Goal: Task Accomplishment & Management: Manage account settings

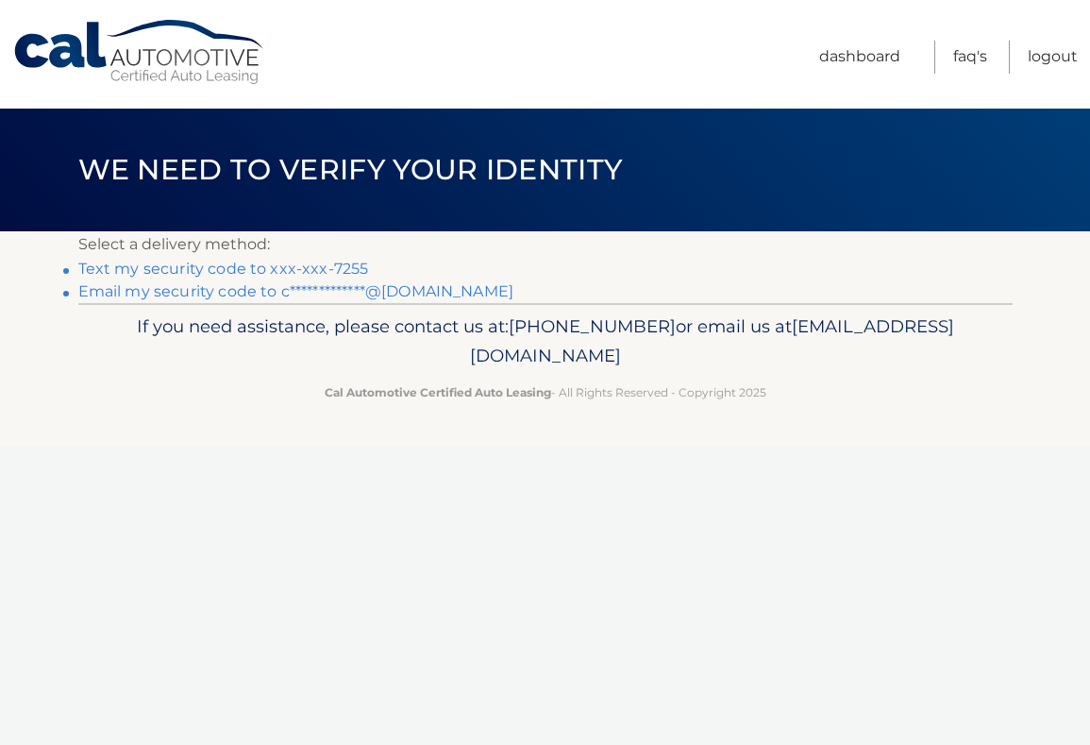
click at [277, 270] on link "Text my security code to xxx-xxx-7255" at bounding box center [223, 269] width 291 height 18
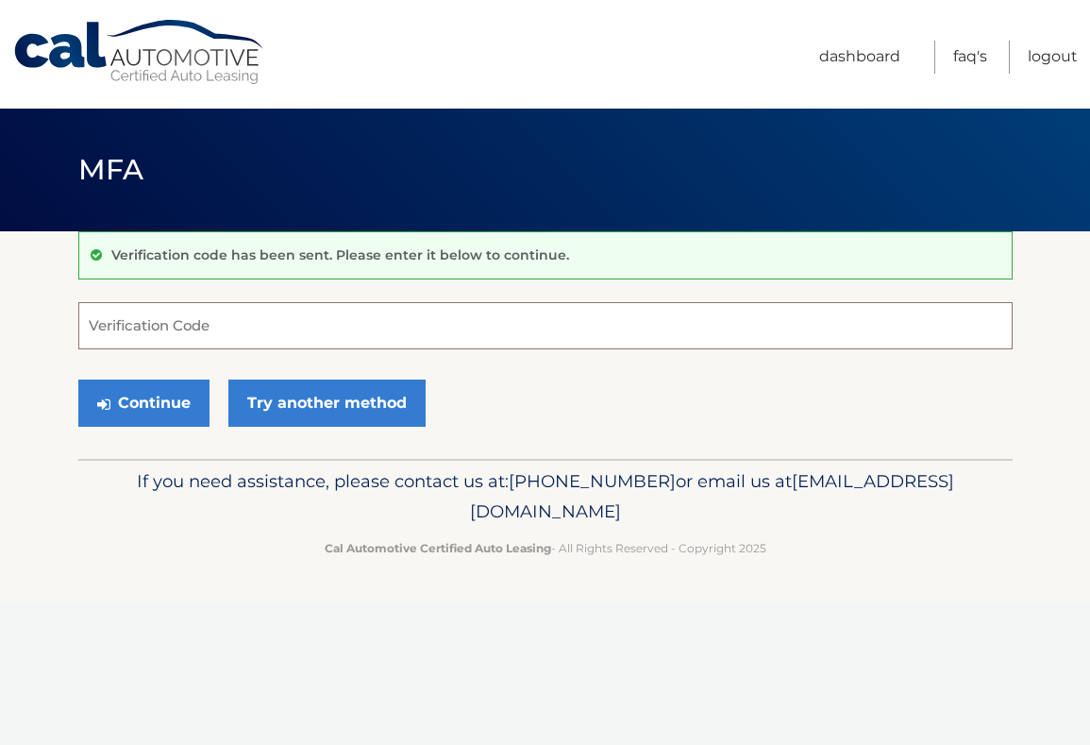
click at [239, 328] on input "Verification Code" at bounding box center [545, 325] width 934 height 47
type input "680210"
click at [161, 401] on button "Continue" at bounding box center [143, 402] width 131 height 47
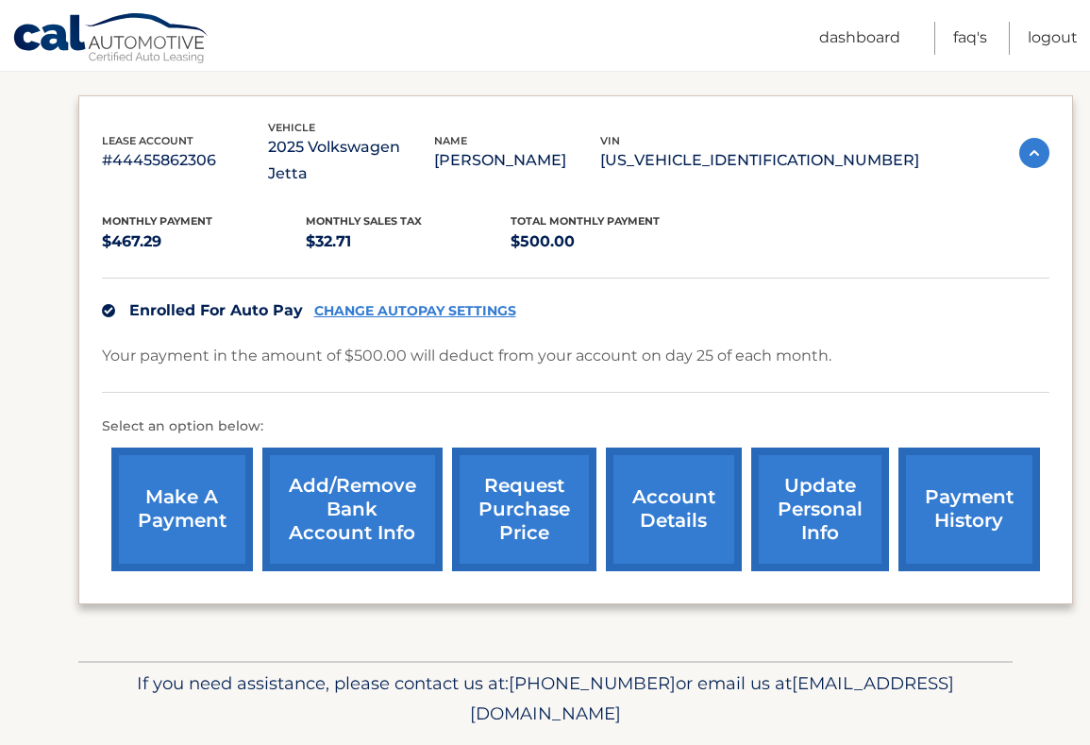
scroll to position [297, 0]
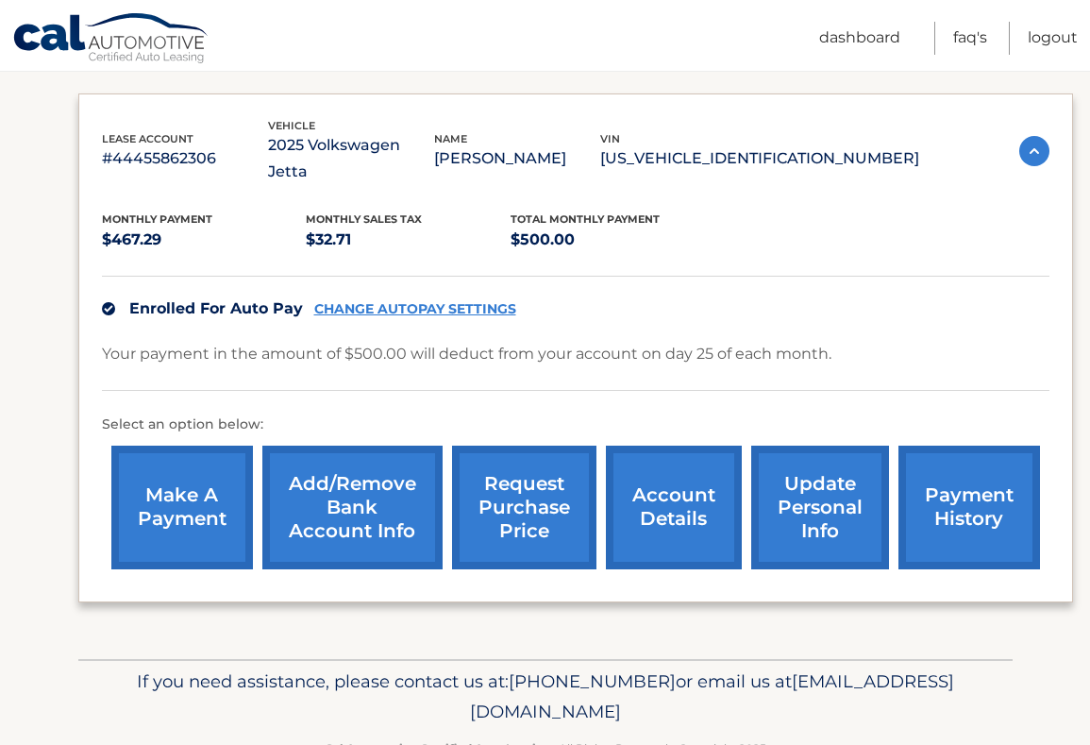
click at [971, 486] on link "payment history" at bounding box center [970, 507] width 142 height 124
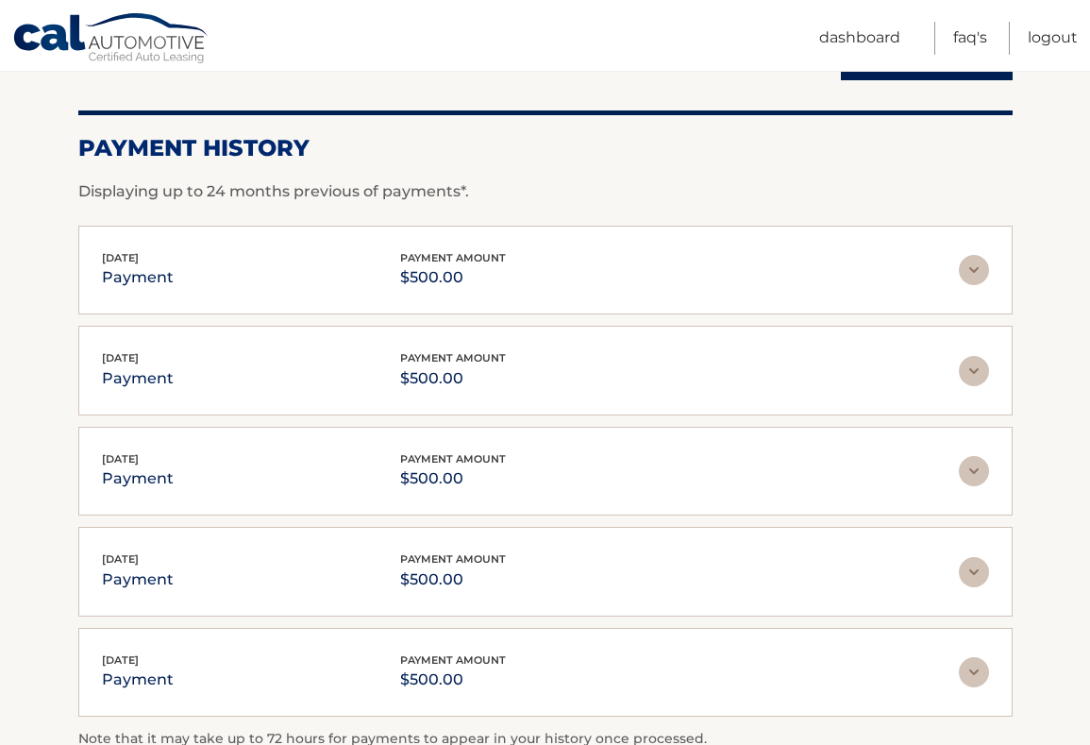
scroll to position [230, 0]
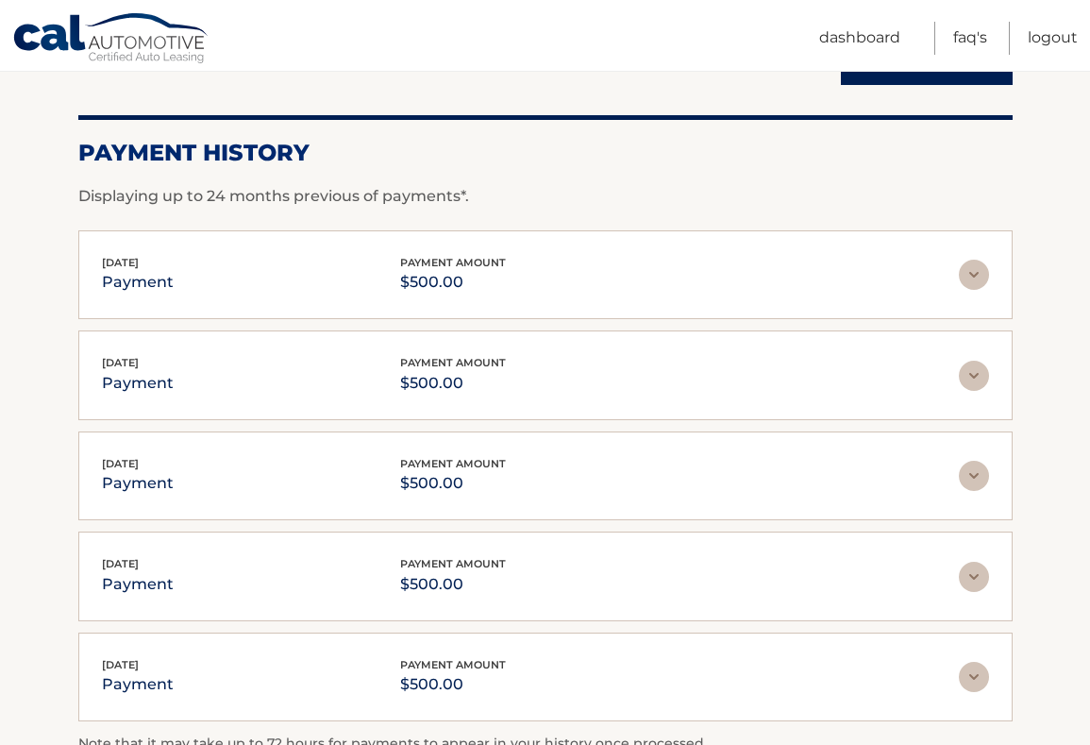
click at [976, 268] on img at bounding box center [974, 275] width 30 height 30
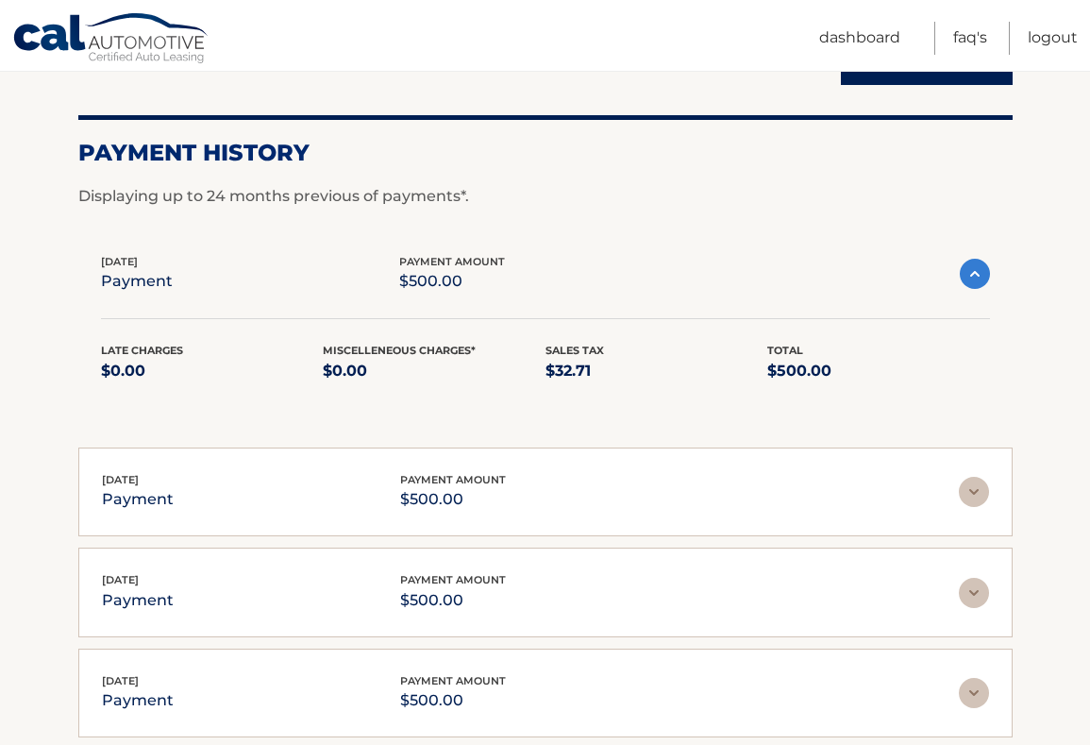
click at [976, 268] on img at bounding box center [975, 274] width 30 height 30
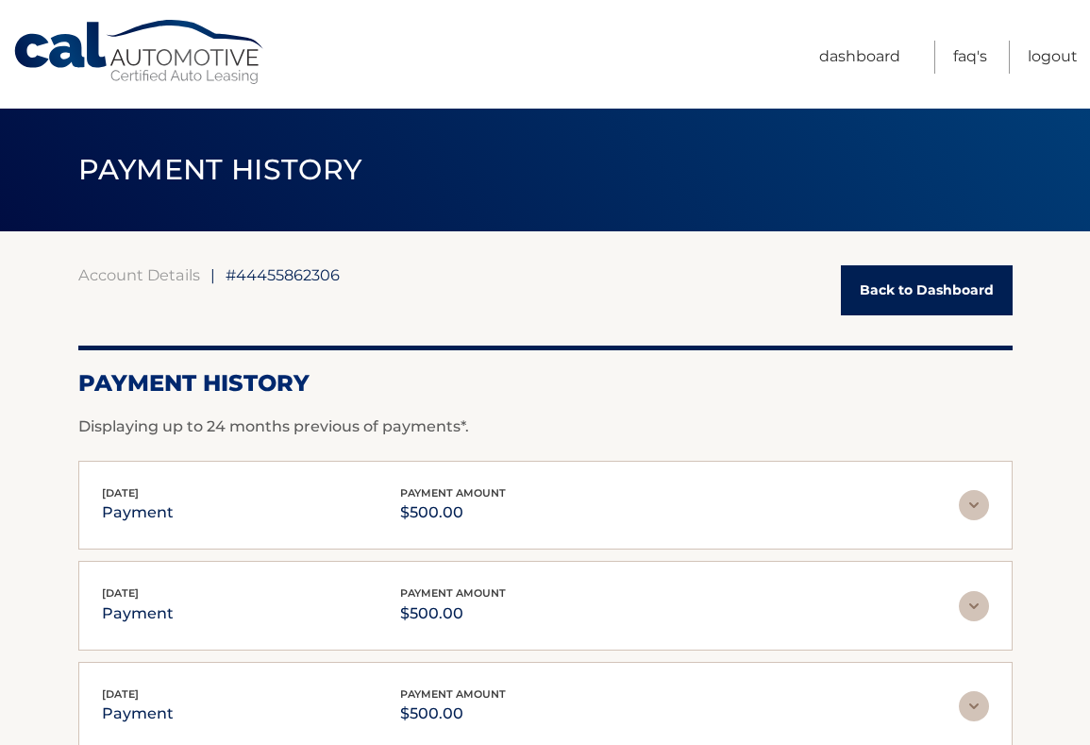
scroll to position [0, 0]
click at [943, 284] on link "Back to Dashboard" at bounding box center [927, 290] width 172 height 50
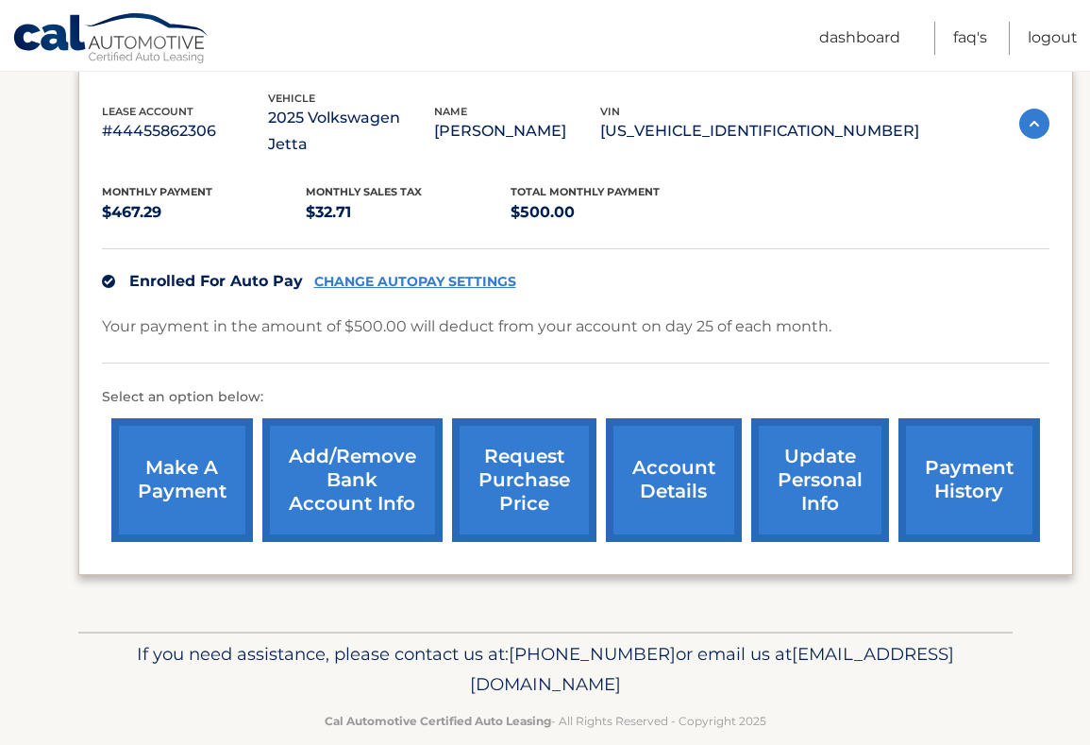
scroll to position [324, 0]
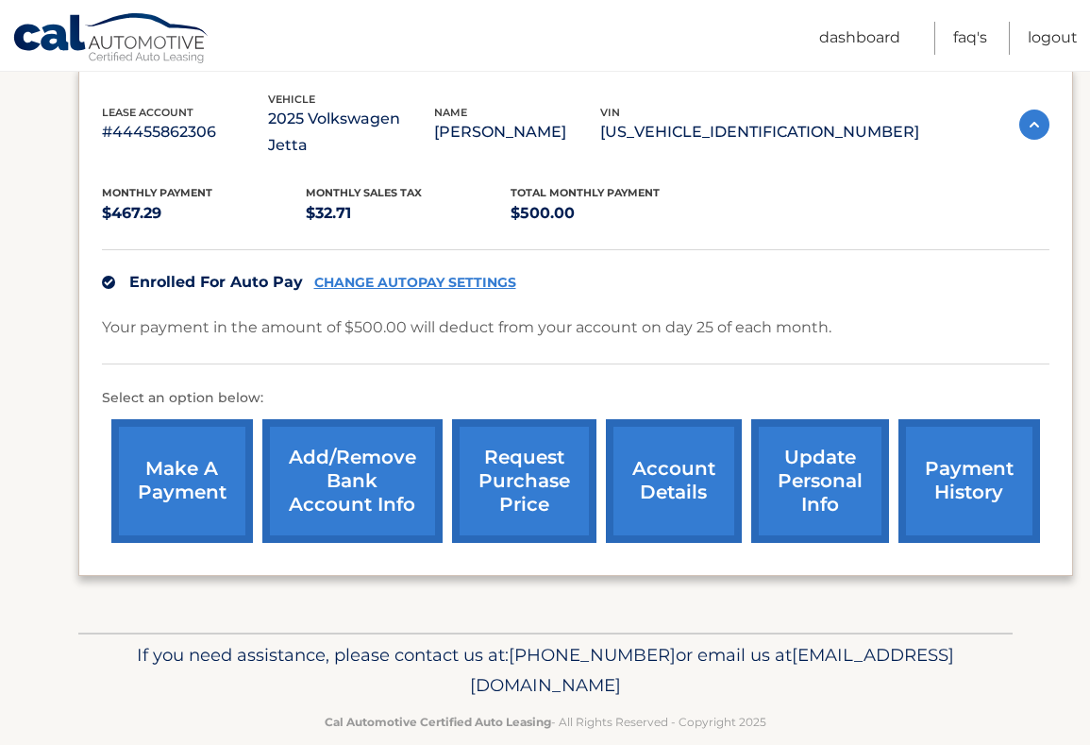
click at [684, 452] on link "account details" at bounding box center [674, 481] width 136 height 124
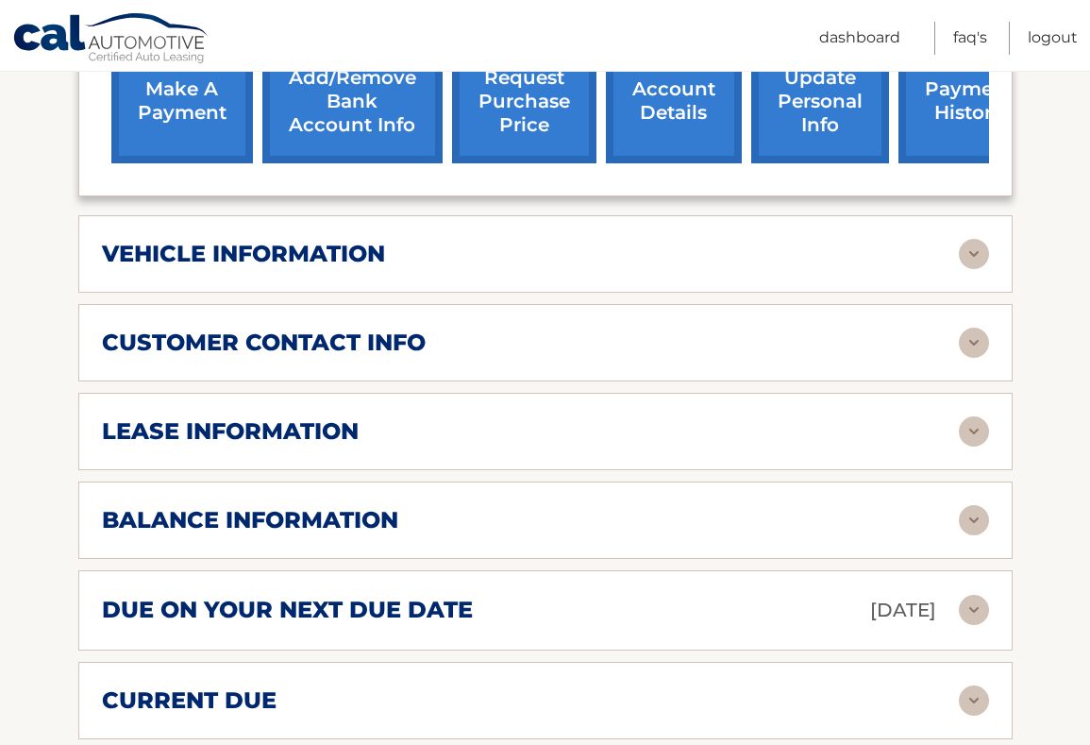
scroll to position [717, 0]
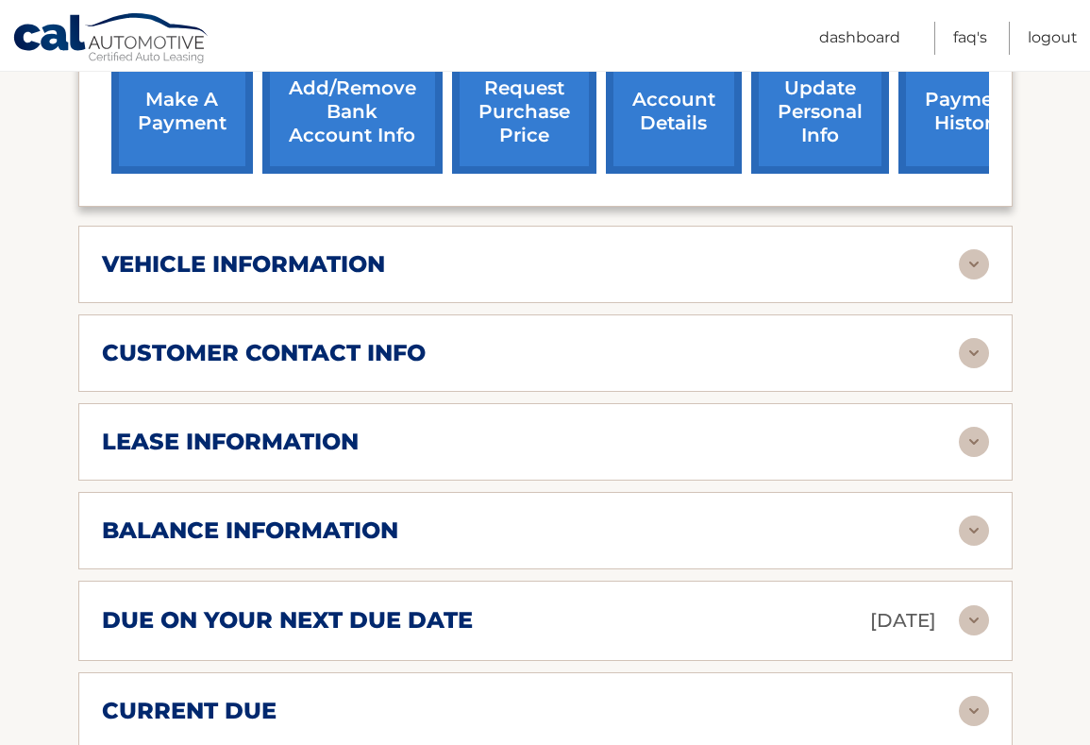
click at [970, 427] on img at bounding box center [974, 442] width 30 height 30
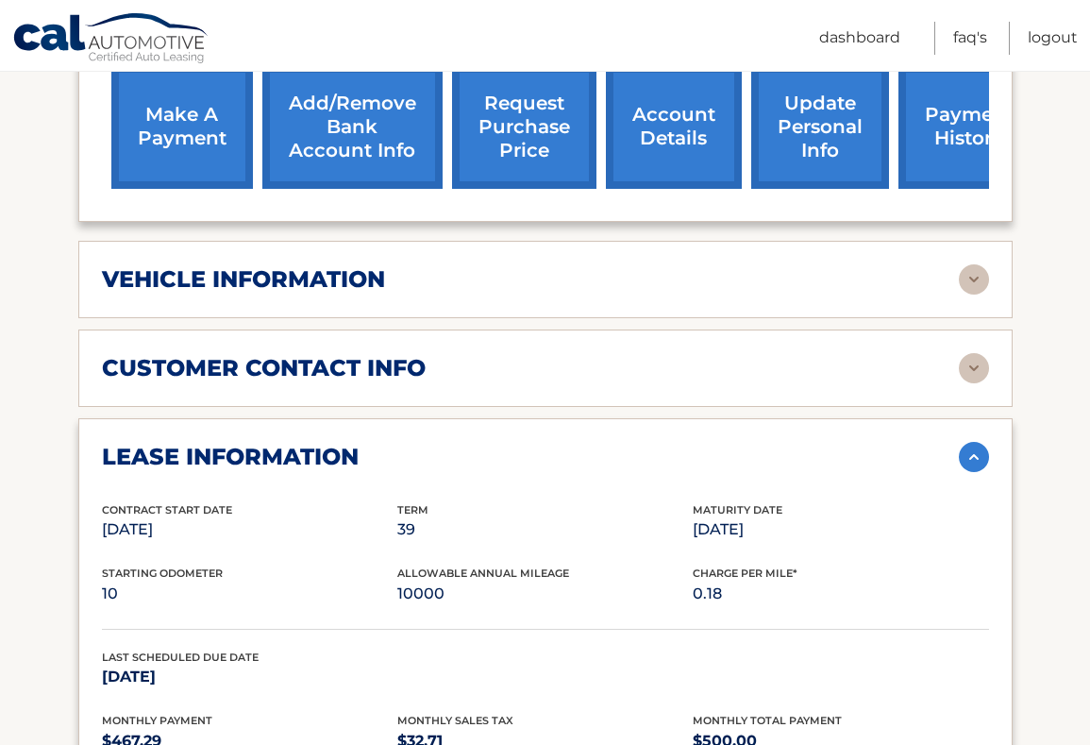
scroll to position [701, 0]
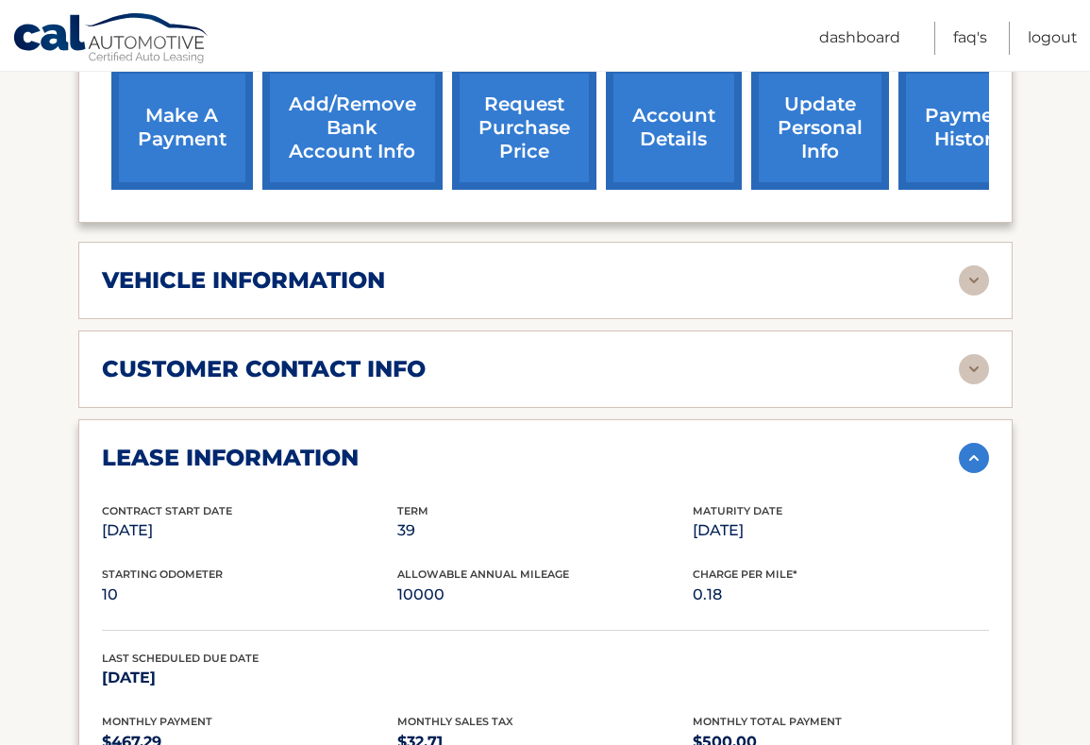
click at [973, 443] on img at bounding box center [974, 458] width 30 height 30
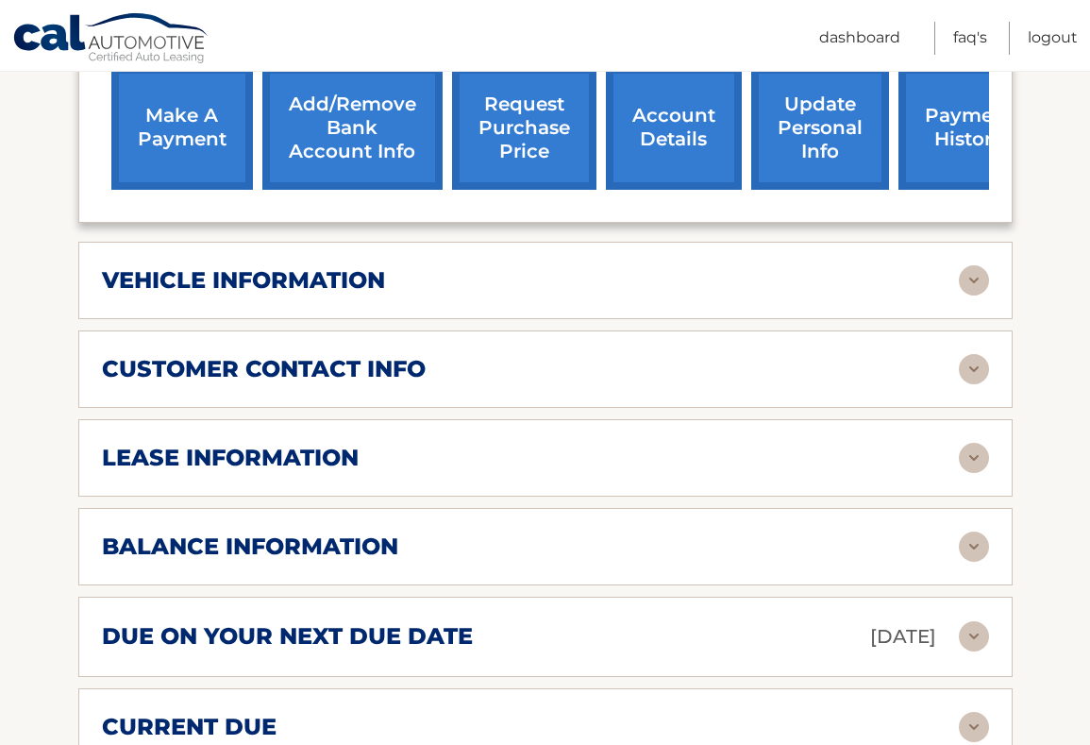
click at [972, 531] on img at bounding box center [974, 546] width 30 height 30
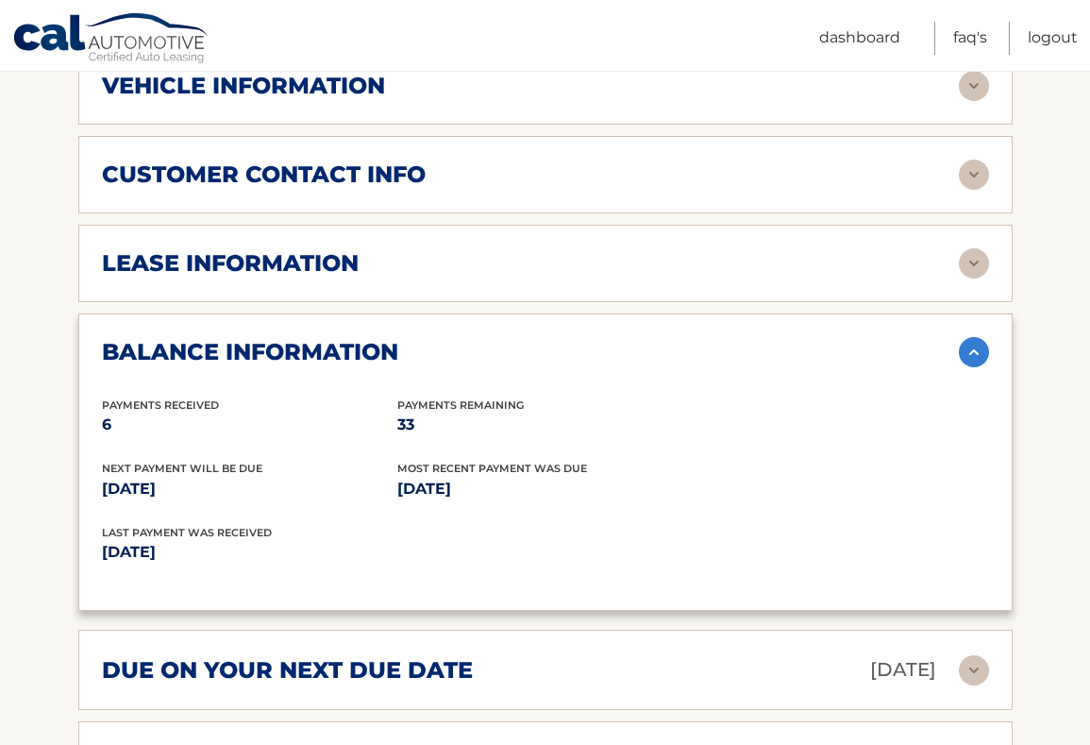
scroll to position [903, 0]
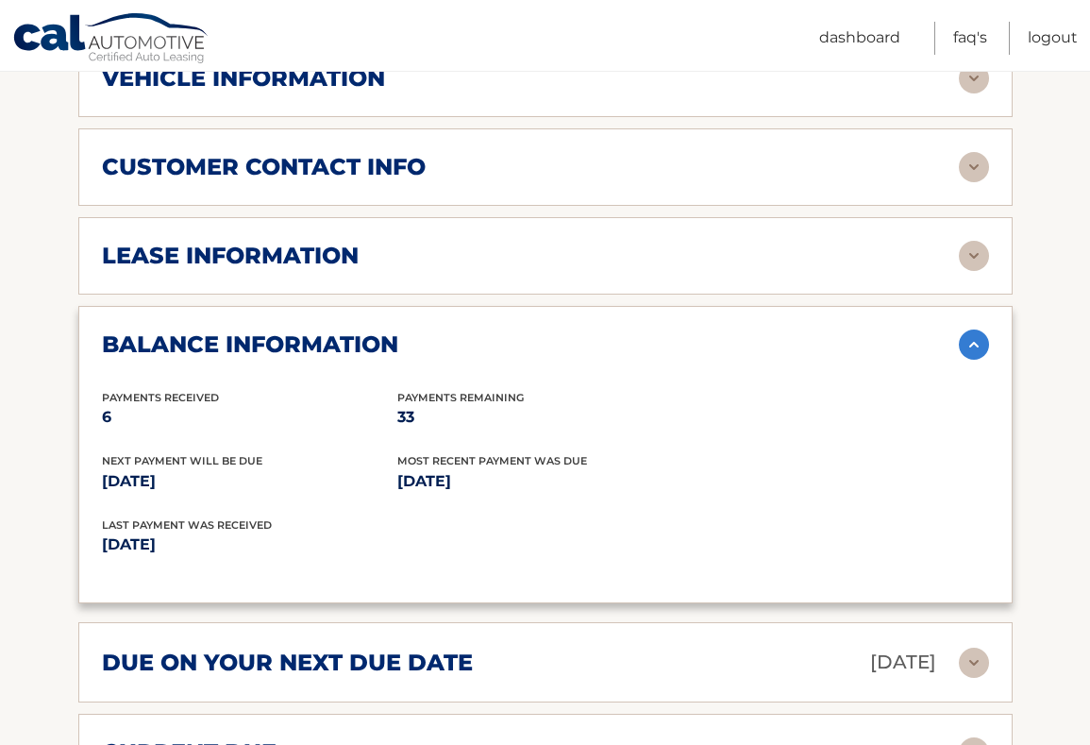
click at [970, 329] on img at bounding box center [974, 344] width 30 height 30
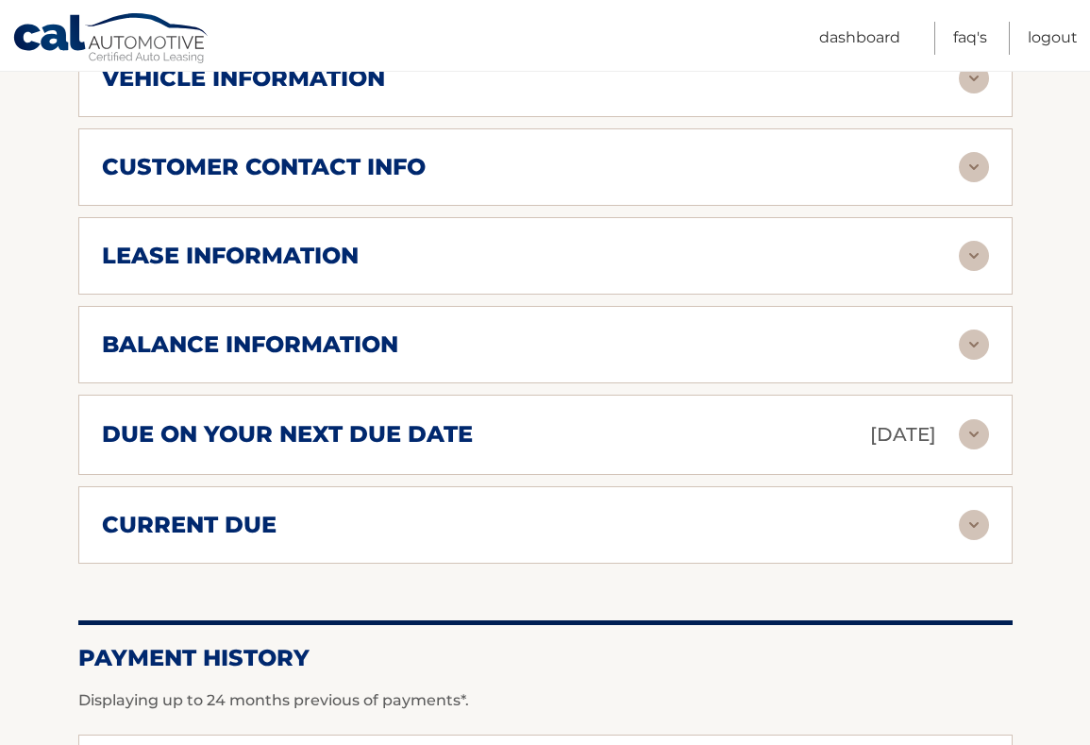
click at [969, 419] on img at bounding box center [974, 434] width 30 height 30
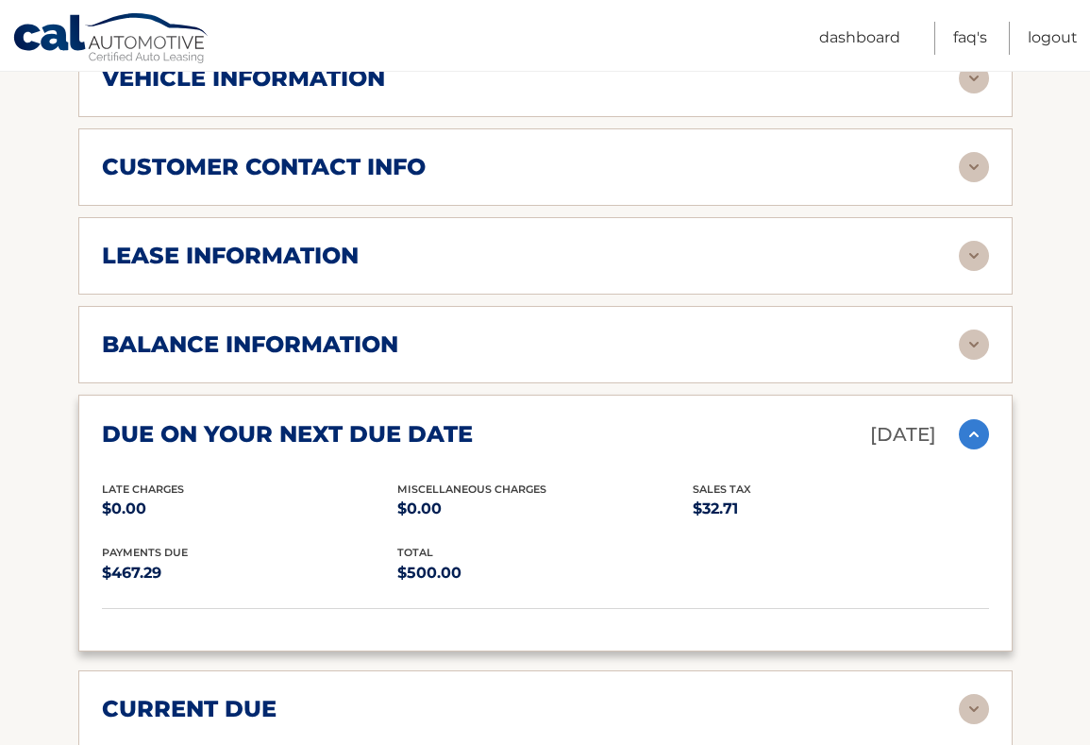
click at [969, 419] on img at bounding box center [974, 434] width 30 height 30
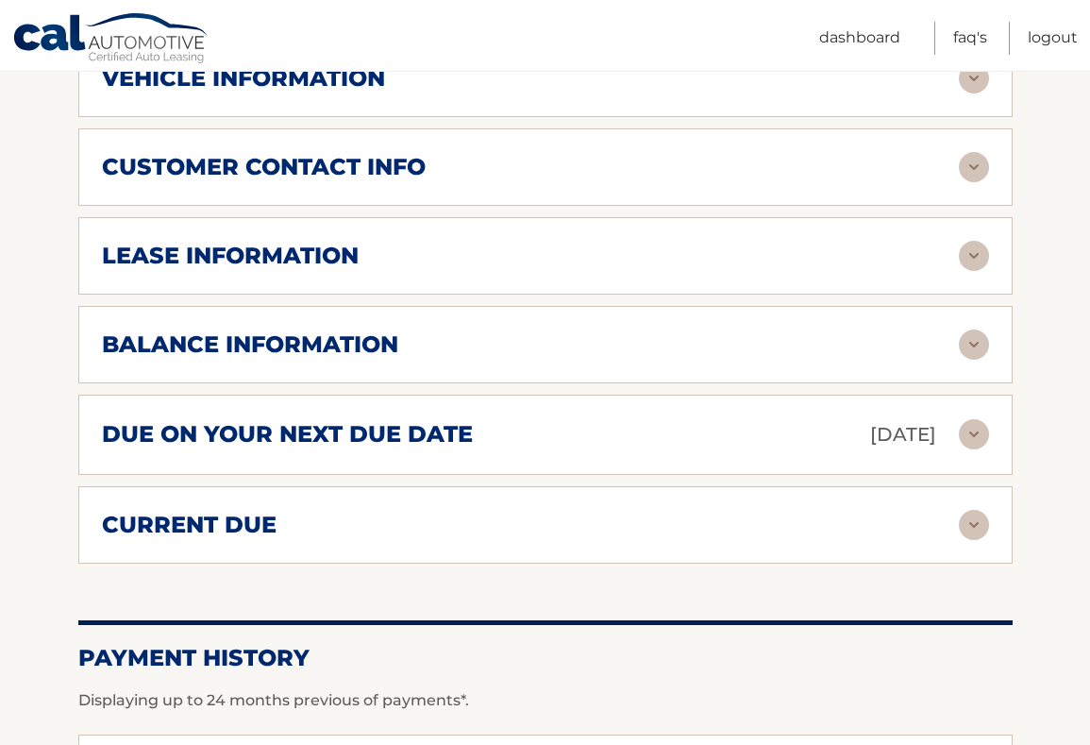
click at [970, 510] on img at bounding box center [974, 525] width 30 height 30
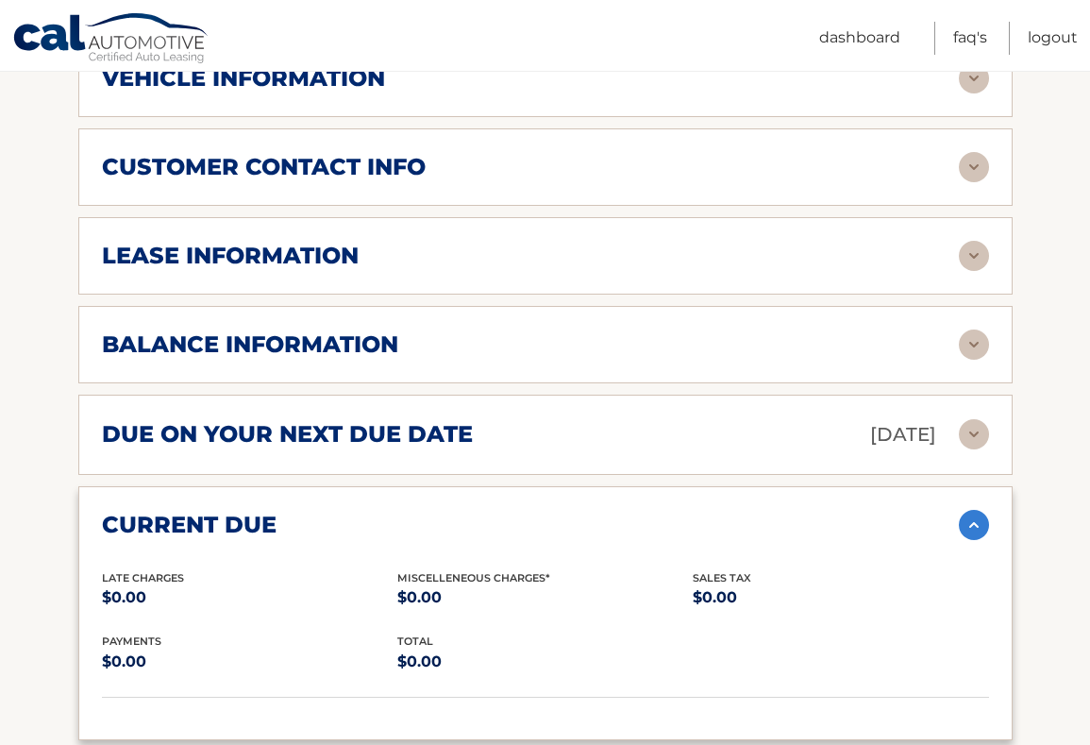
click at [970, 510] on img at bounding box center [974, 525] width 30 height 30
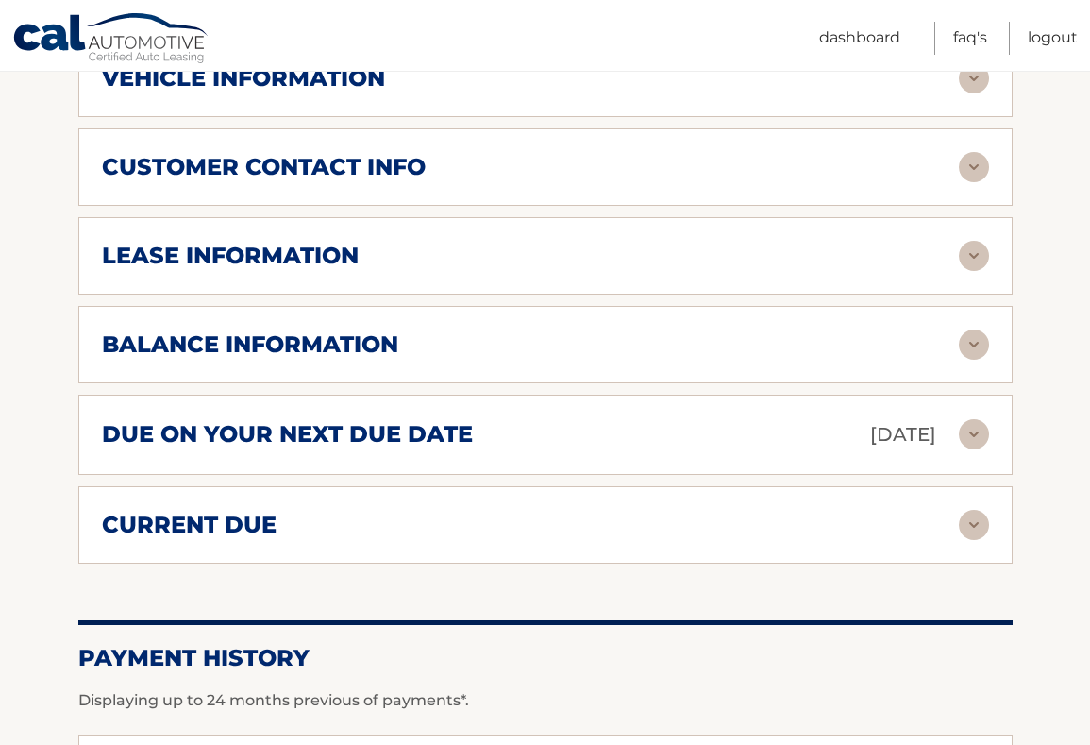
click at [973, 152] on img at bounding box center [974, 167] width 30 height 30
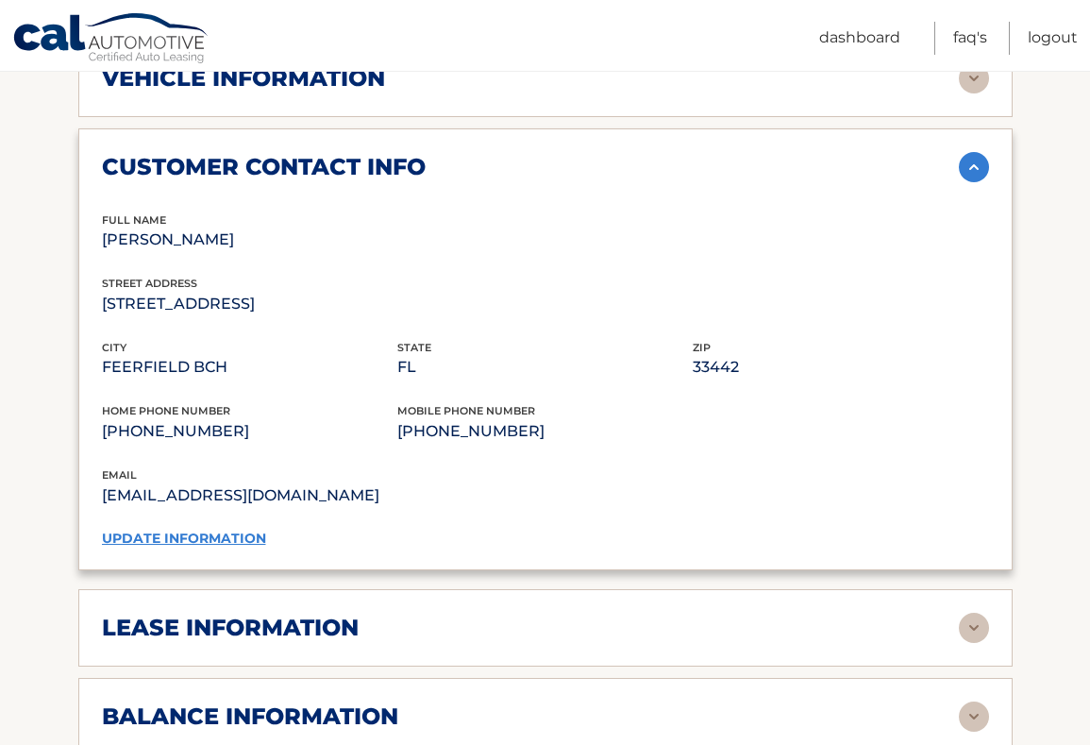
click at [221, 529] on link "update information" at bounding box center [184, 537] width 164 height 17
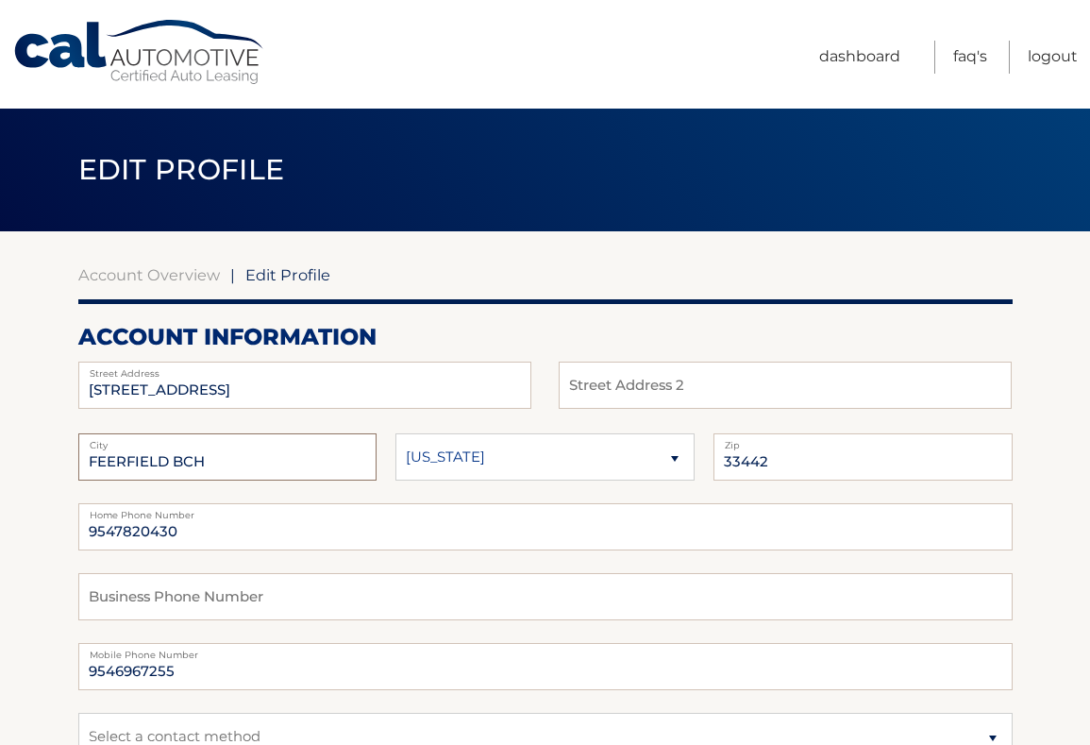
click at [94, 459] on input "FEERFIELD BCH" at bounding box center [227, 456] width 299 height 47
type input "DEERFIELD BCH"
click at [204, 492] on fieldset "DEERFIELD BCH City Alaska Alabama Arkansas State 33442 Zip" at bounding box center [545, 468] width 934 height 70
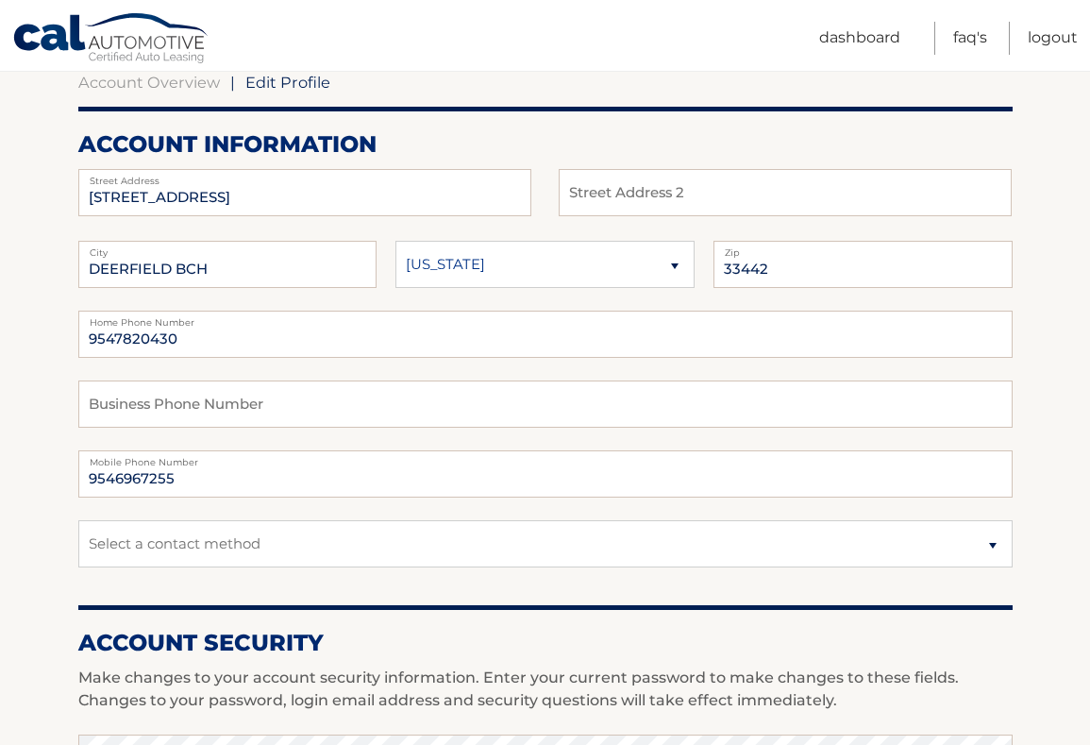
scroll to position [196, 0]
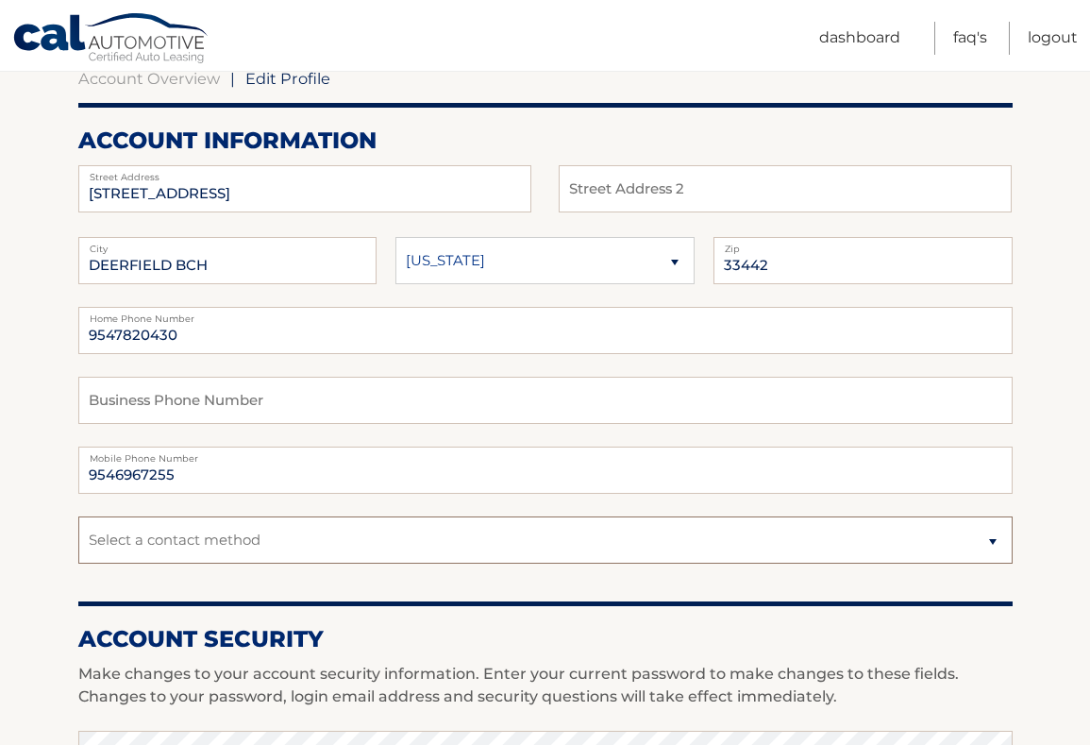
select select "1"
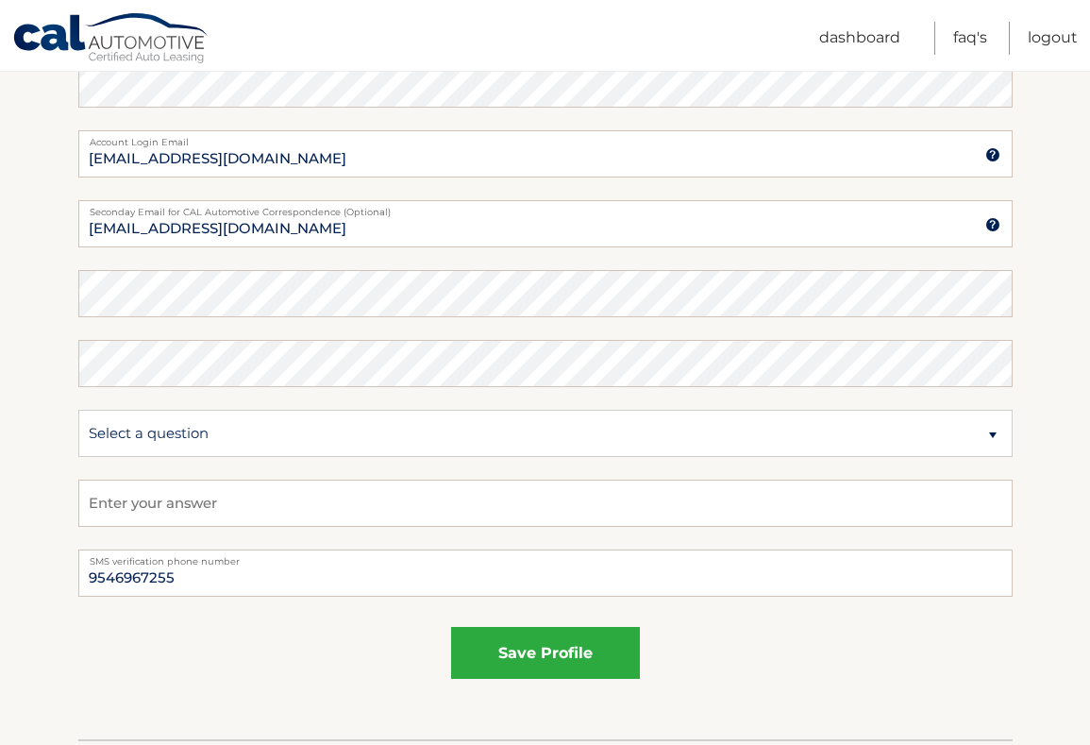
scroll to position [892, 0]
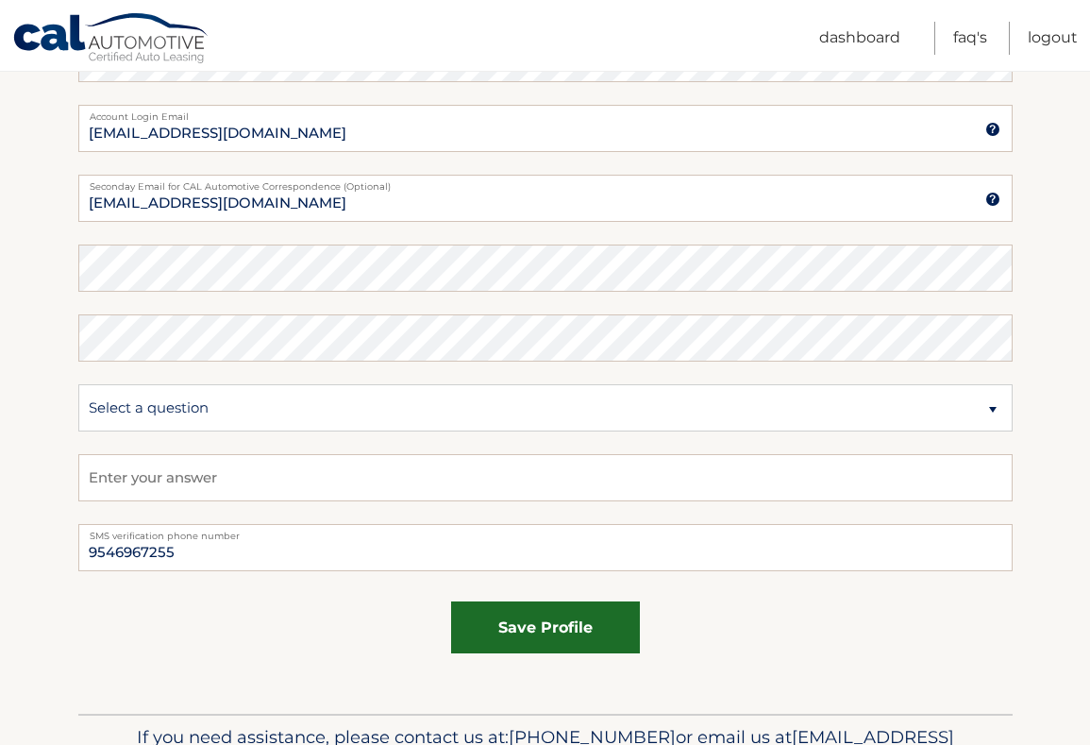
click at [573, 630] on button "save profile" at bounding box center [545, 627] width 189 height 52
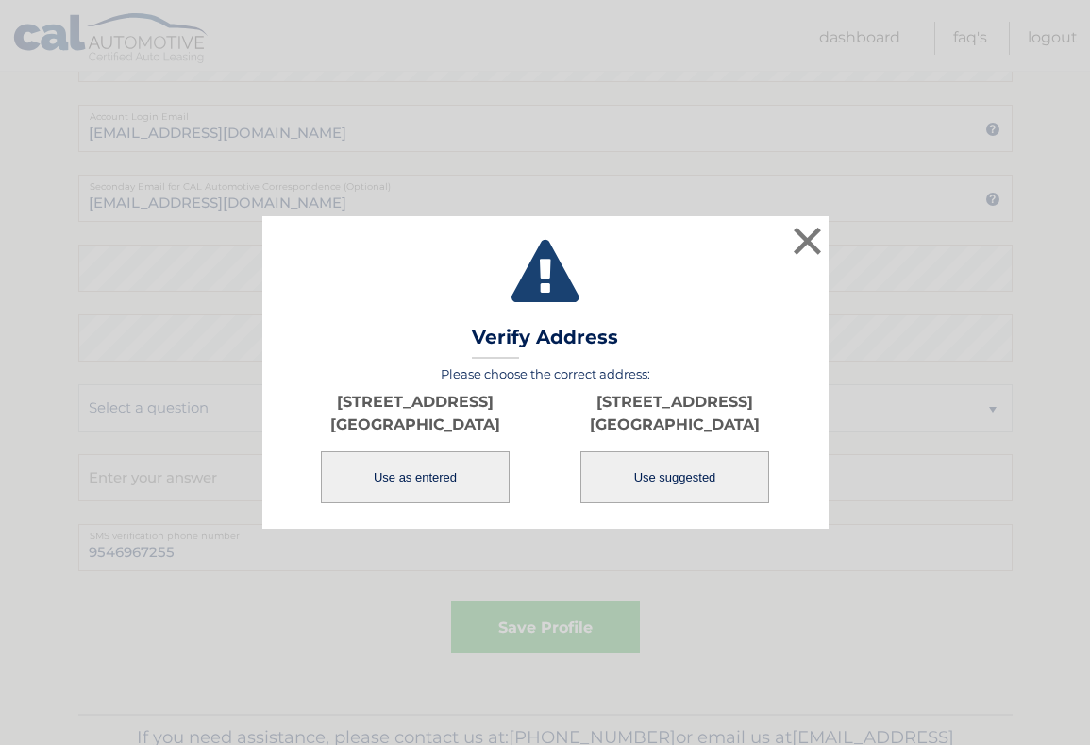
click at [687, 465] on button "Use suggested" at bounding box center [674, 477] width 189 height 52
type input "1244 SW 48TH TER"
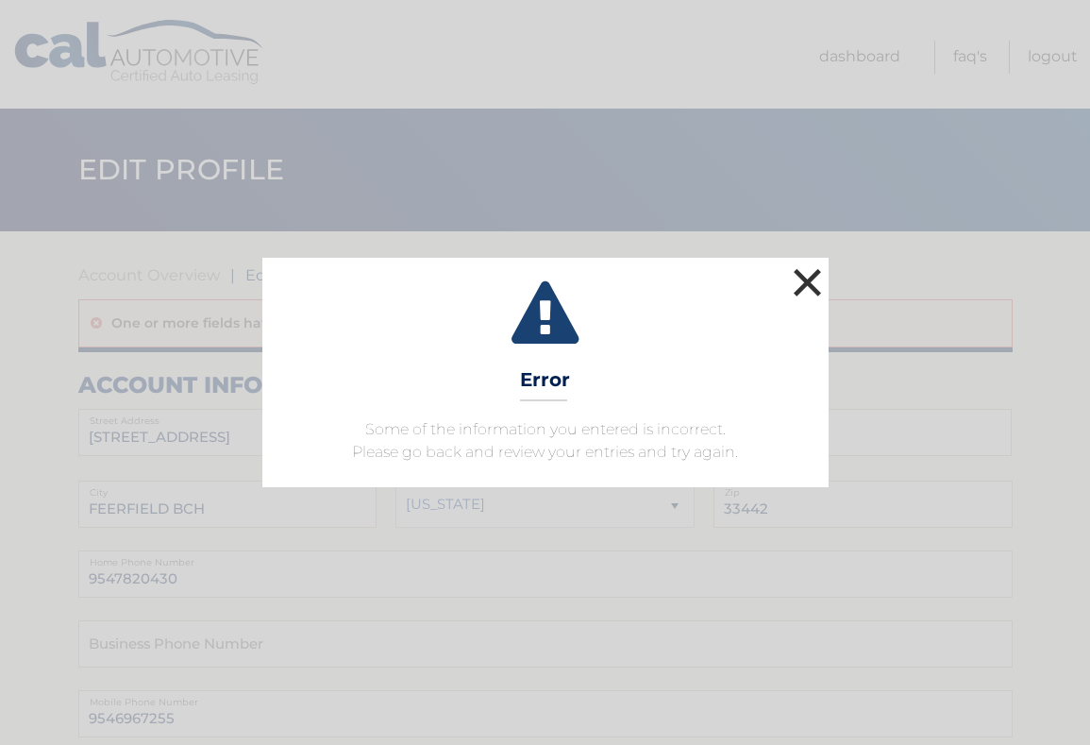
click at [812, 282] on button "×" at bounding box center [808, 282] width 38 height 38
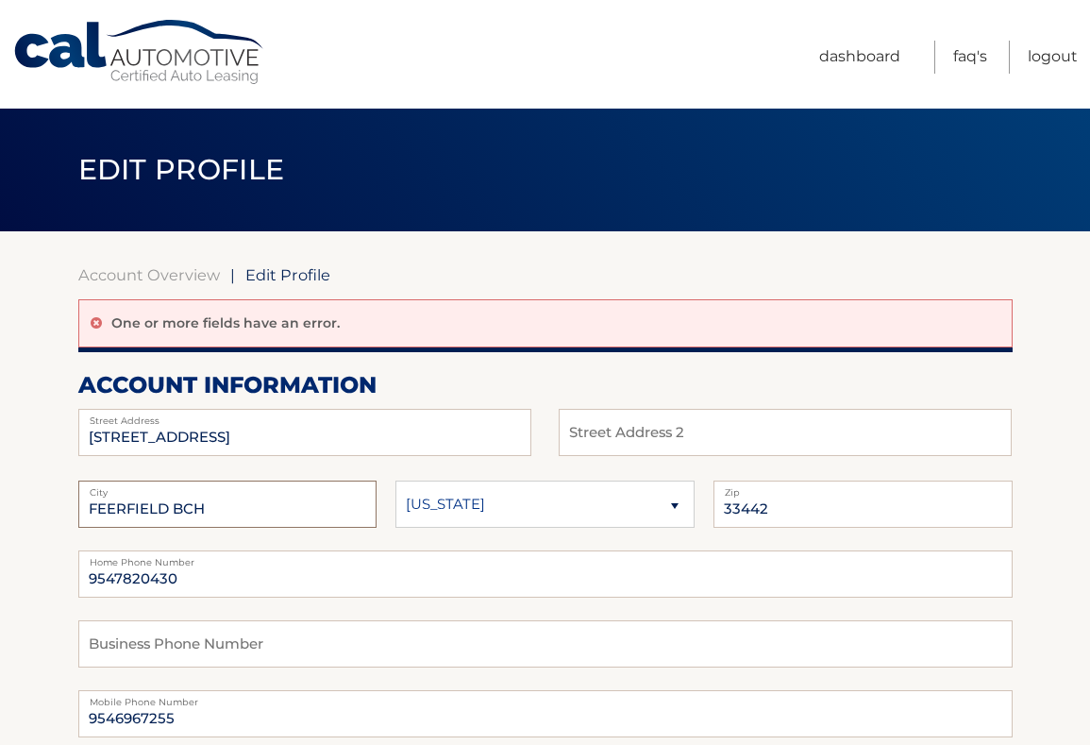
click at [95, 508] on input "FEERFIELD BCH" at bounding box center [227, 503] width 299 height 47
type input "DEERFIELD BCH"
click at [307, 543] on fieldset "DEERFIELD BCH City Alaska Alabama Arkansas State 33442 Zip" at bounding box center [545, 515] width 934 height 70
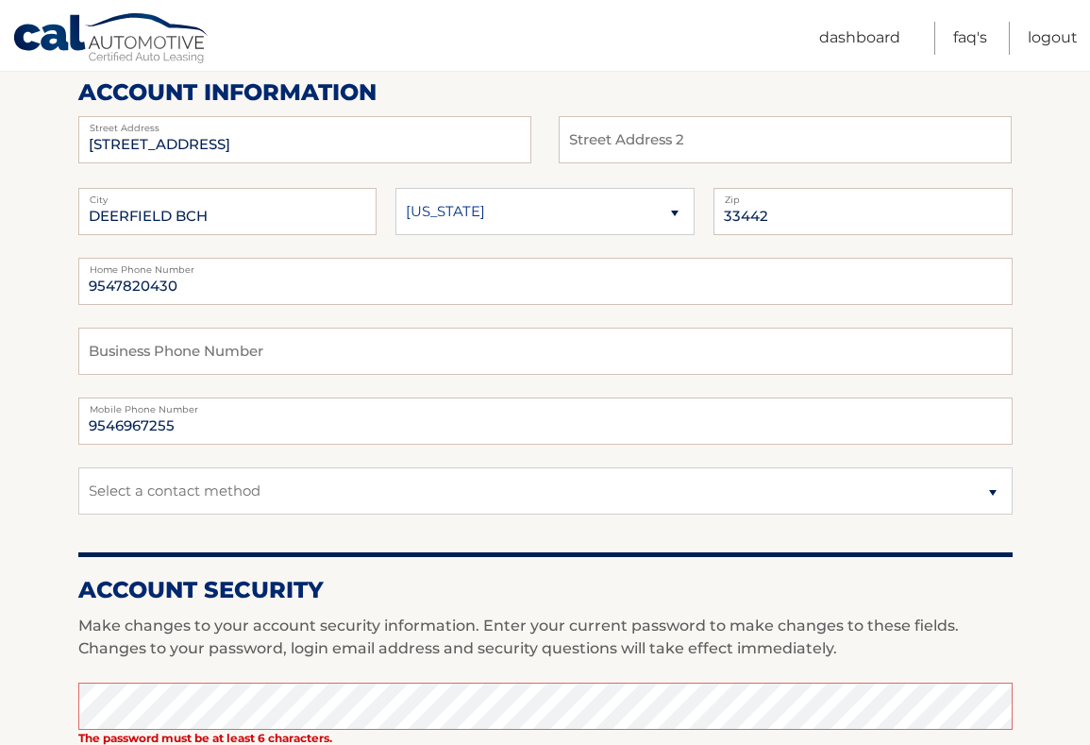
scroll to position [296, 0]
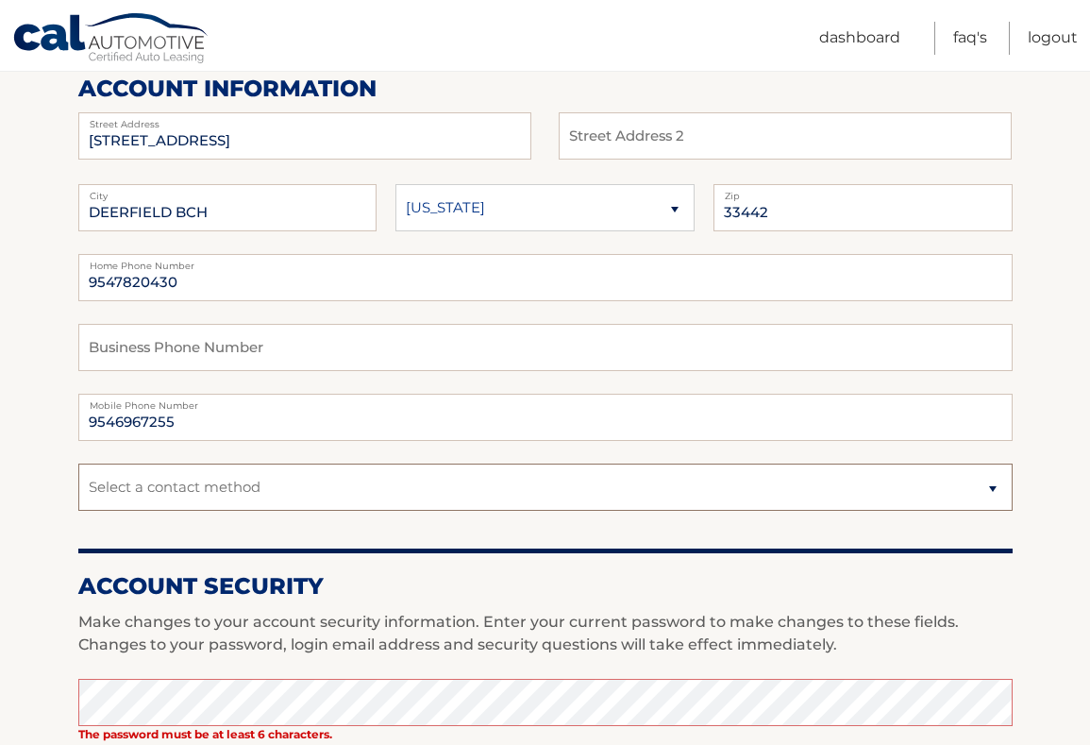
select select "1"
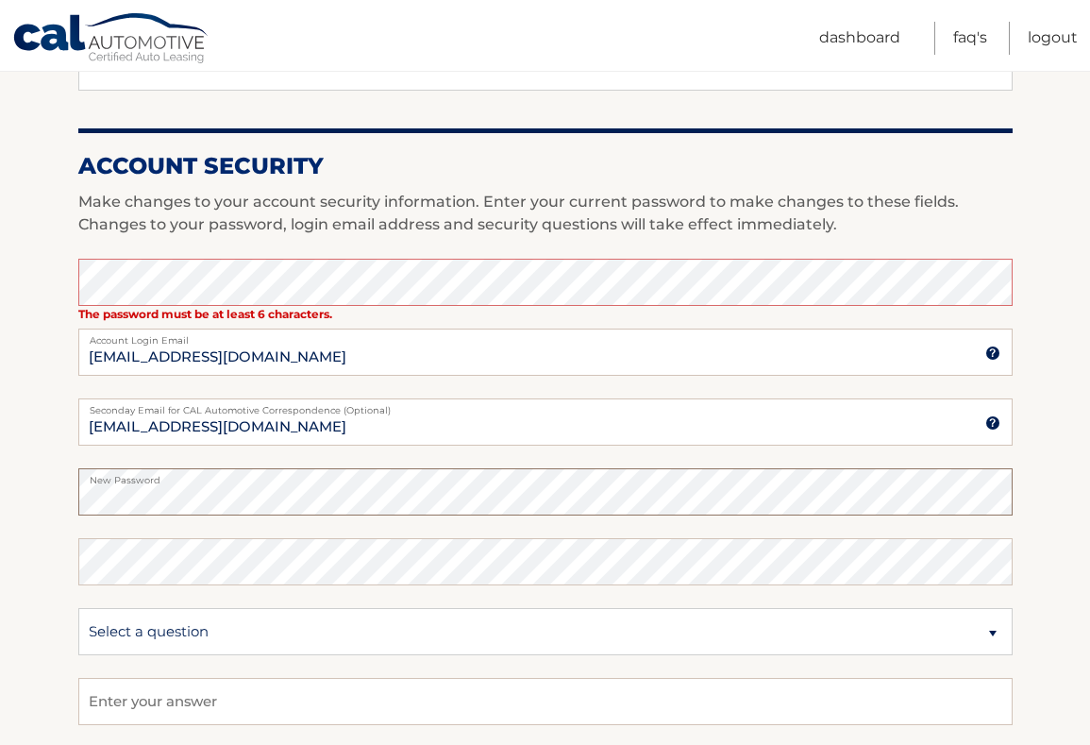
scroll to position [757, 0]
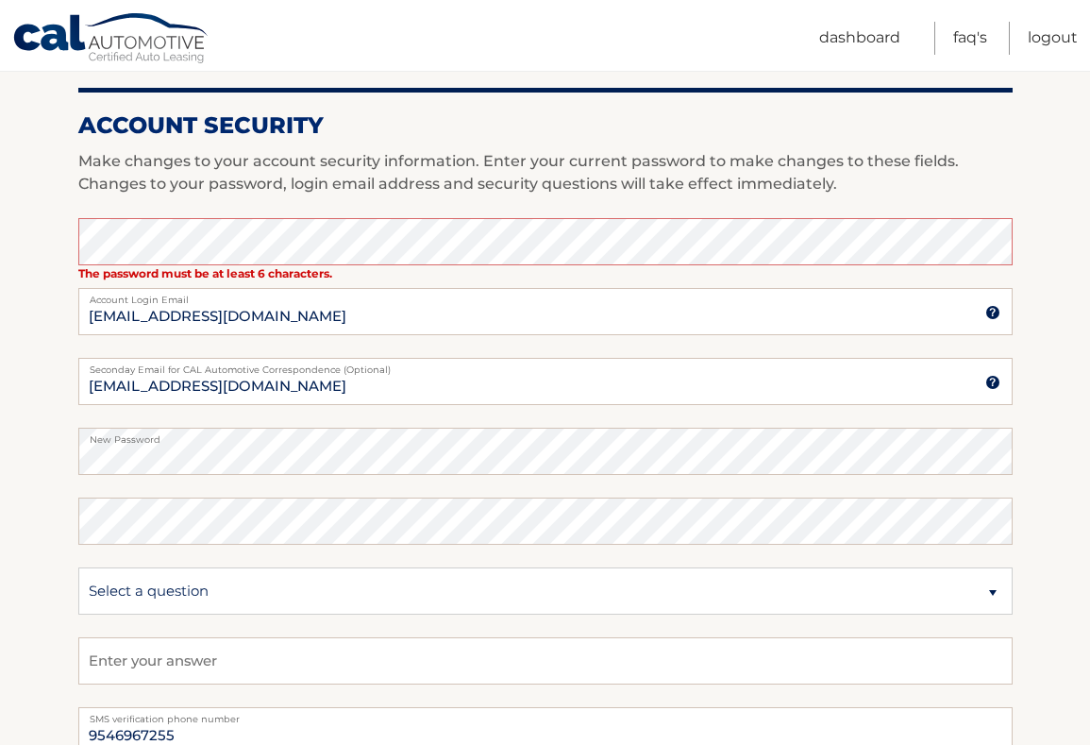
click at [370, 624] on fieldset "The password must be at least 6 characters. Enter your current password to make…" at bounding box center [545, 462] width 934 height 489
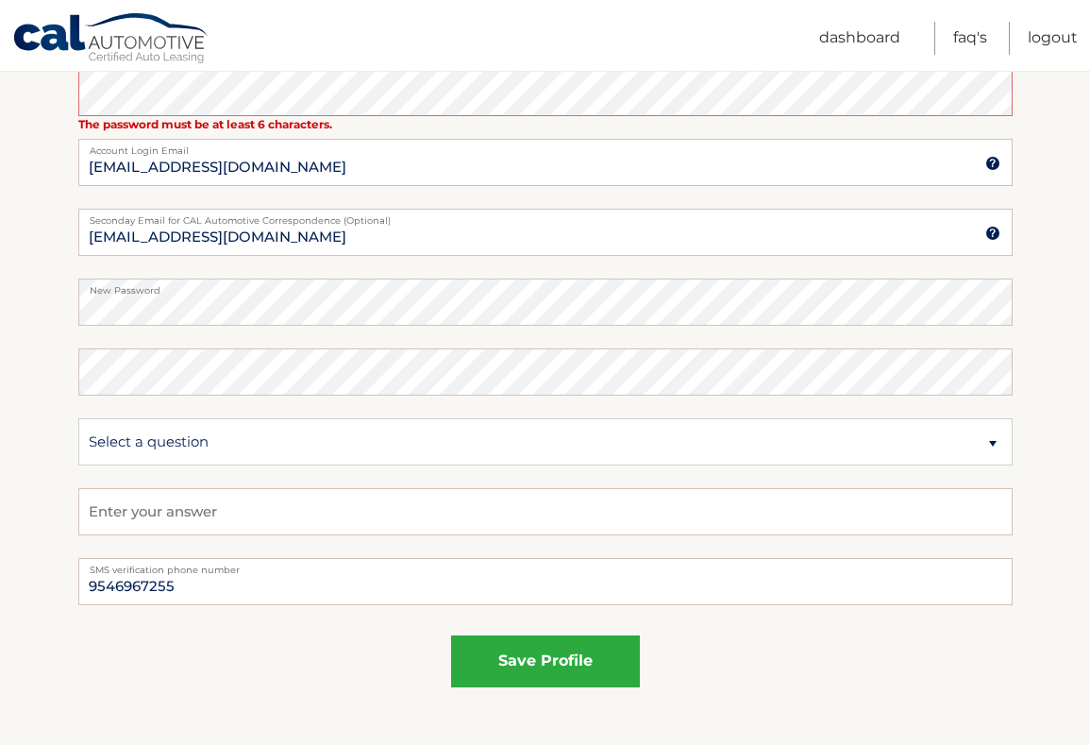
scroll to position [916, 0]
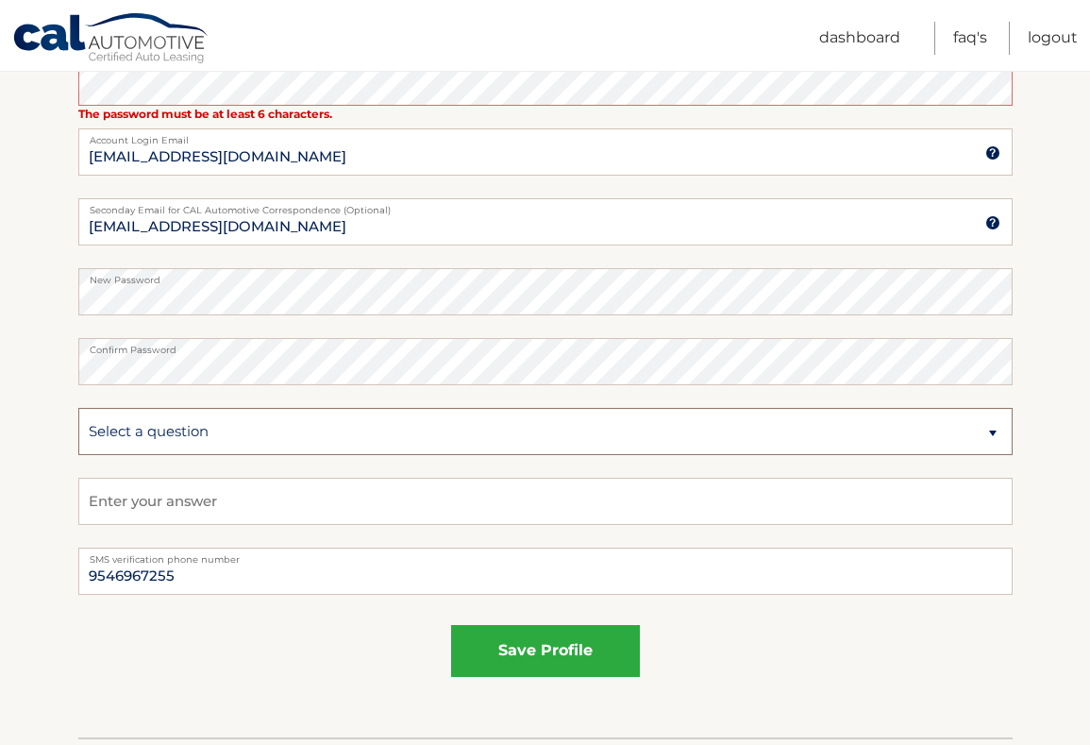
select select "4"
click at [240, 500] on input "text" at bounding box center [545, 501] width 934 height 47
type input "São Paulo"
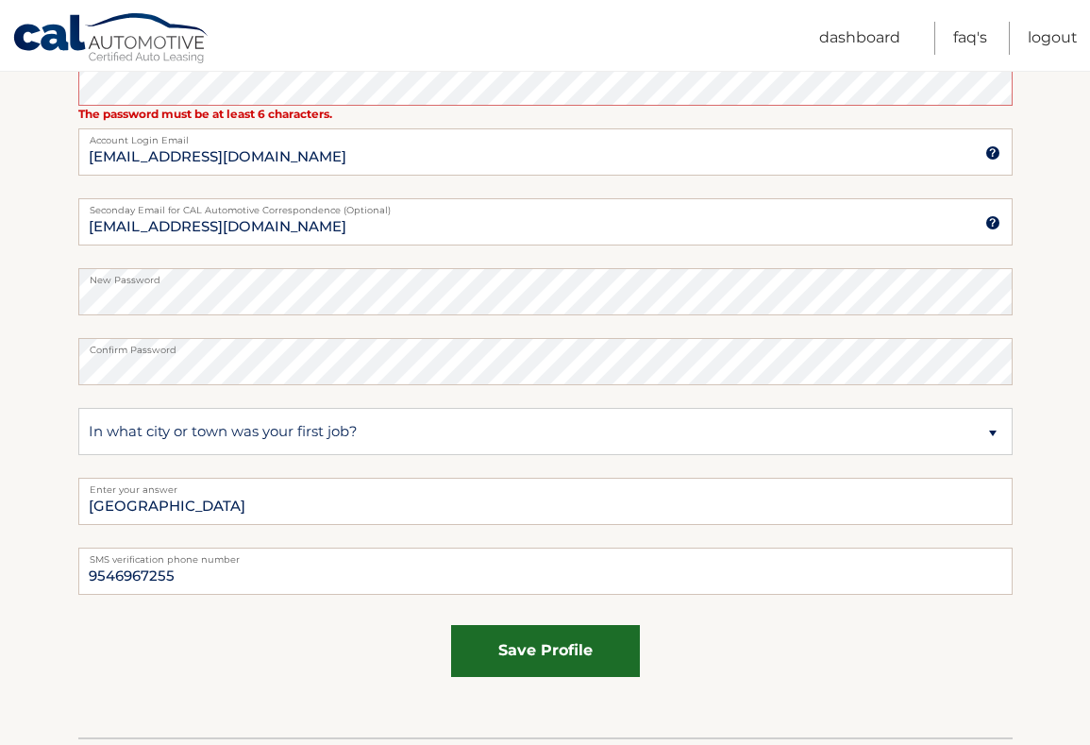
drag, startPoint x: 240, startPoint y: 500, endPoint x: 536, endPoint y: 647, distance: 330.5
click at [536, 647] on button "save profile" at bounding box center [545, 651] width 189 height 52
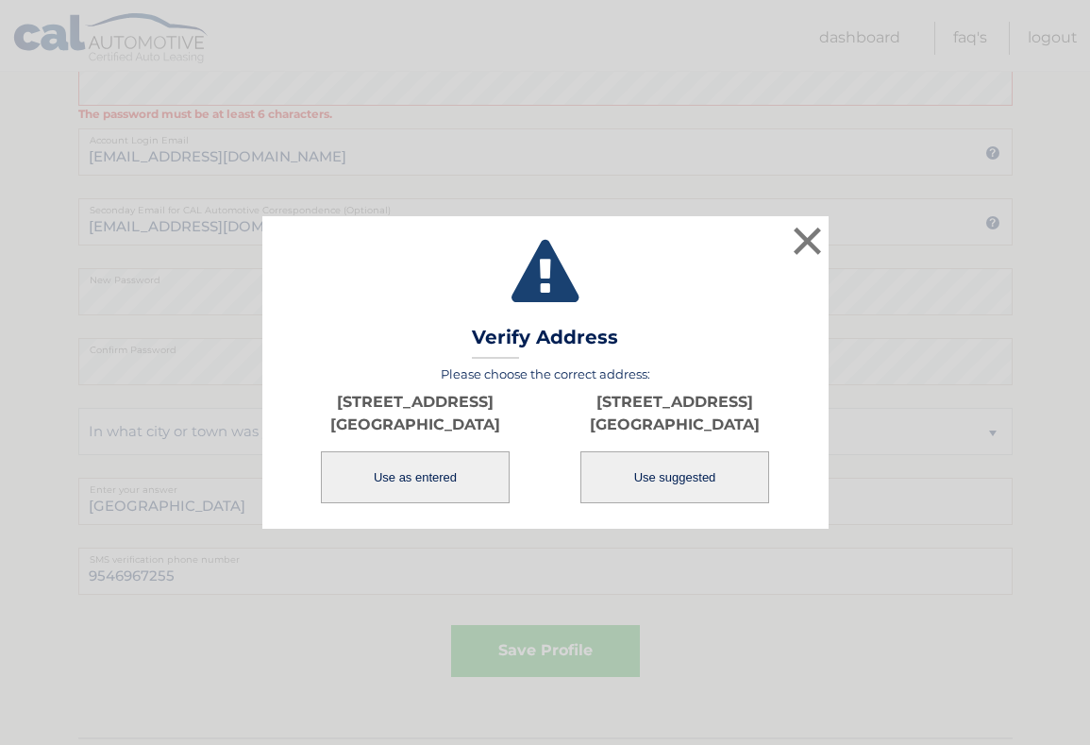
click at [432, 477] on button "Use as entered" at bounding box center [415, 477] width 189 height 52
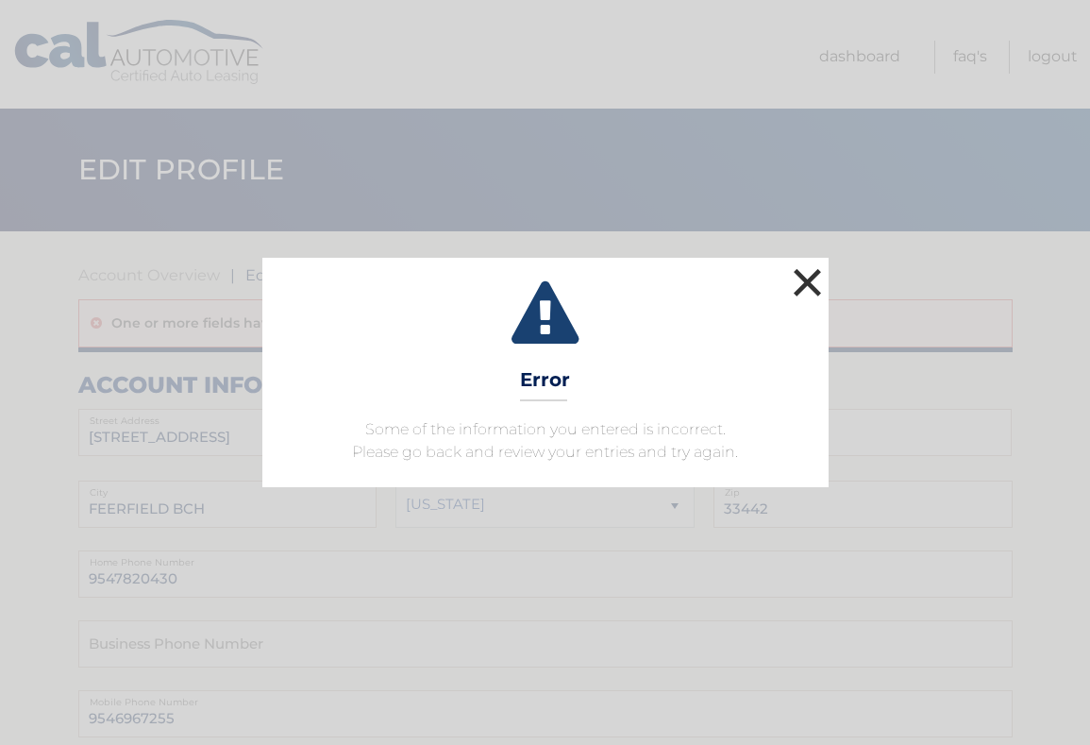
click at [809, 277] on button "×" at bounding box center [808, 282] width 38 height 38
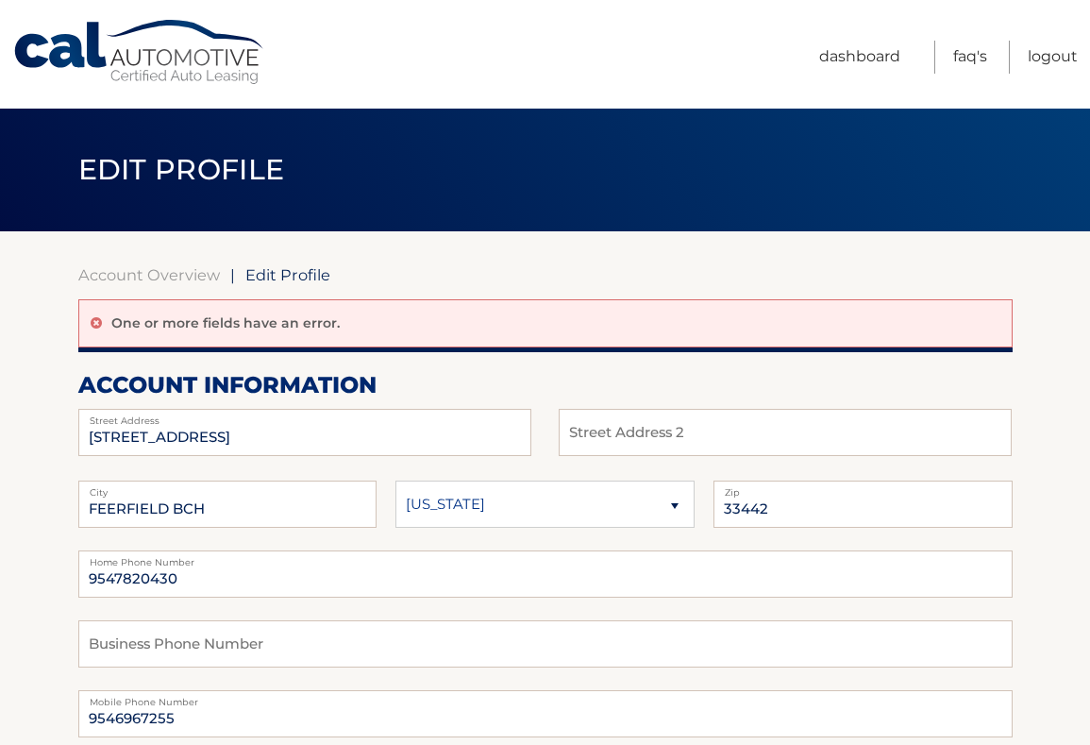
click at [49, 48] on link "Cal Automotive" at bounding box center [139, 52] width 255 height 67
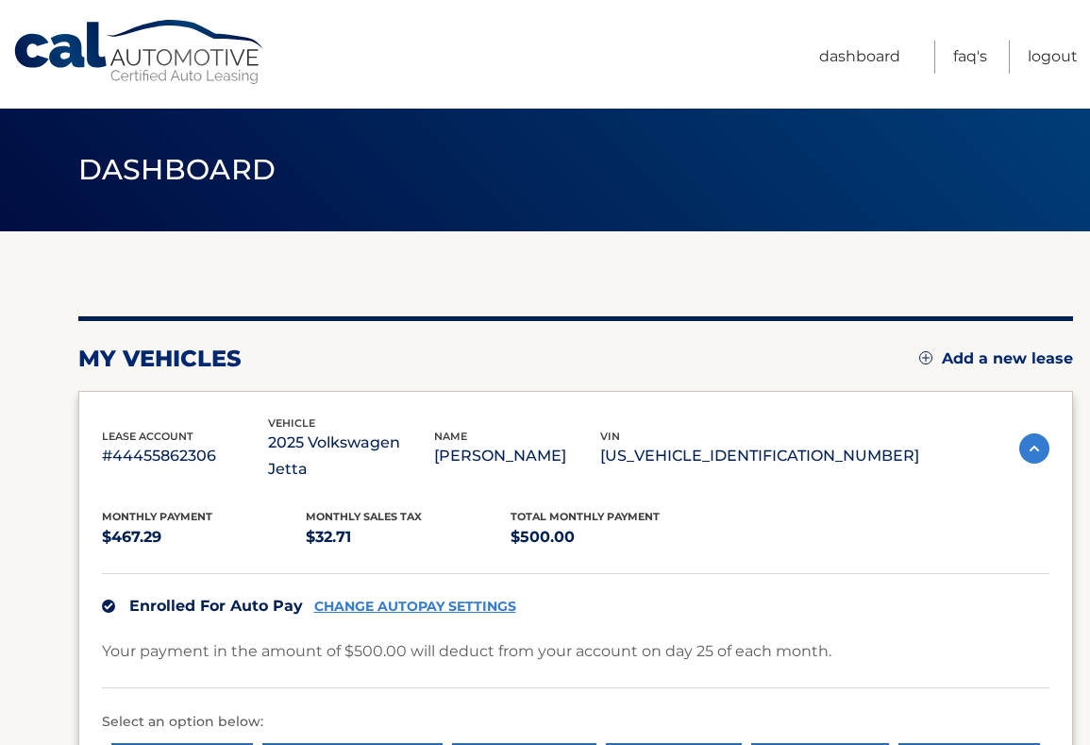
click at [1029, 433] on img at bounding box center [1034, 448] width 30 height 30
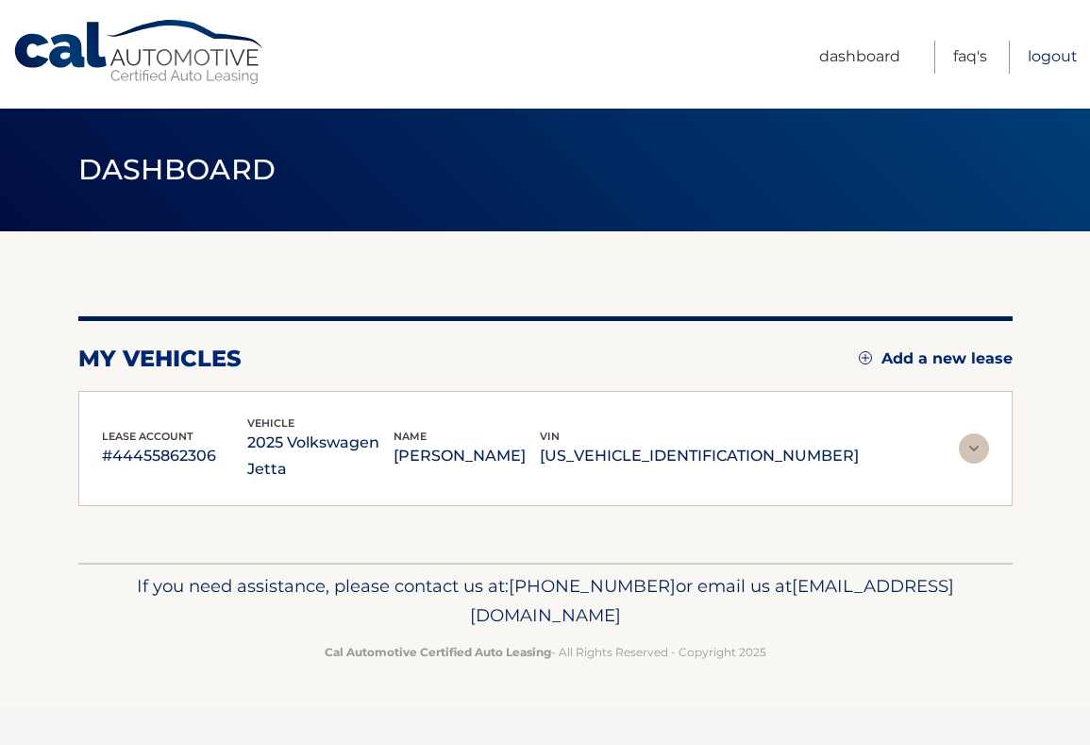
click at [1057, 55] on link "Logout" at bounding box center [1053, 57] width 50 height 33
